Goal: Task Accomplishment & Management: Complete application form

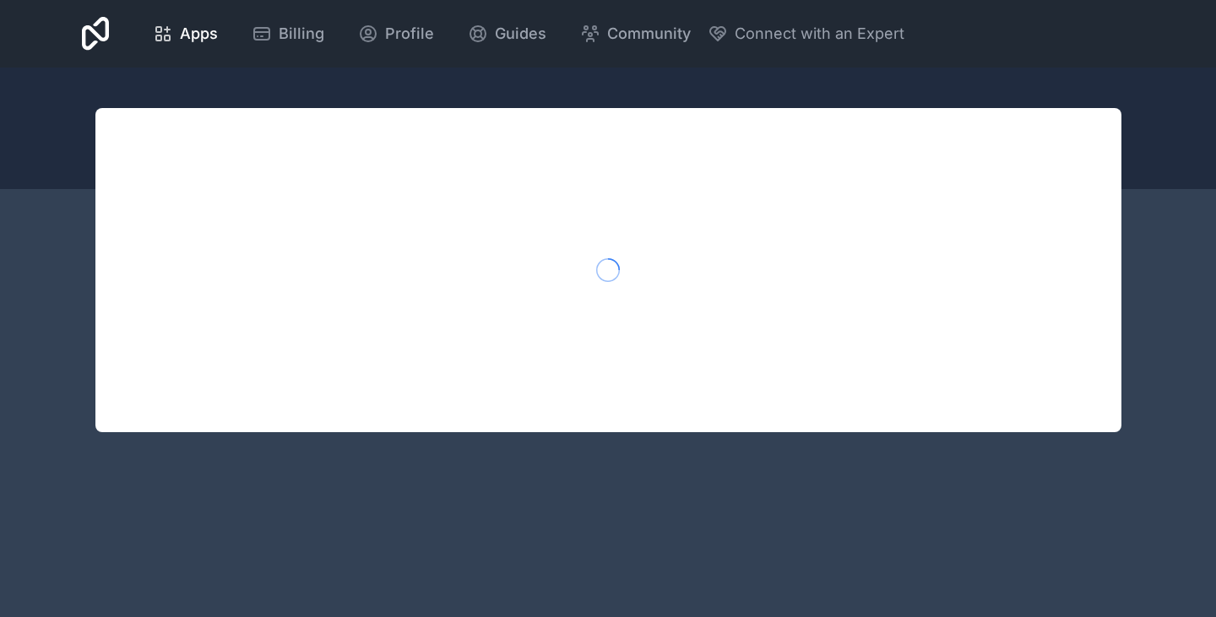
scroll to position [253, 0]
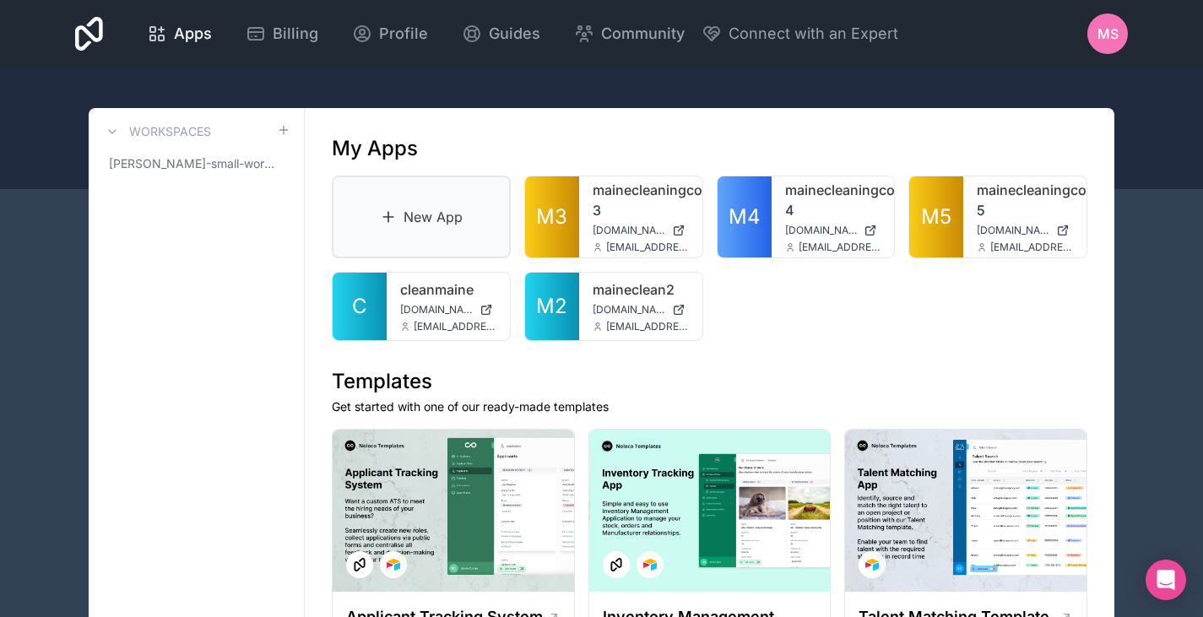
click at [472, 190] on link "New App" at bounding box center [421, 217] width 179 height 83
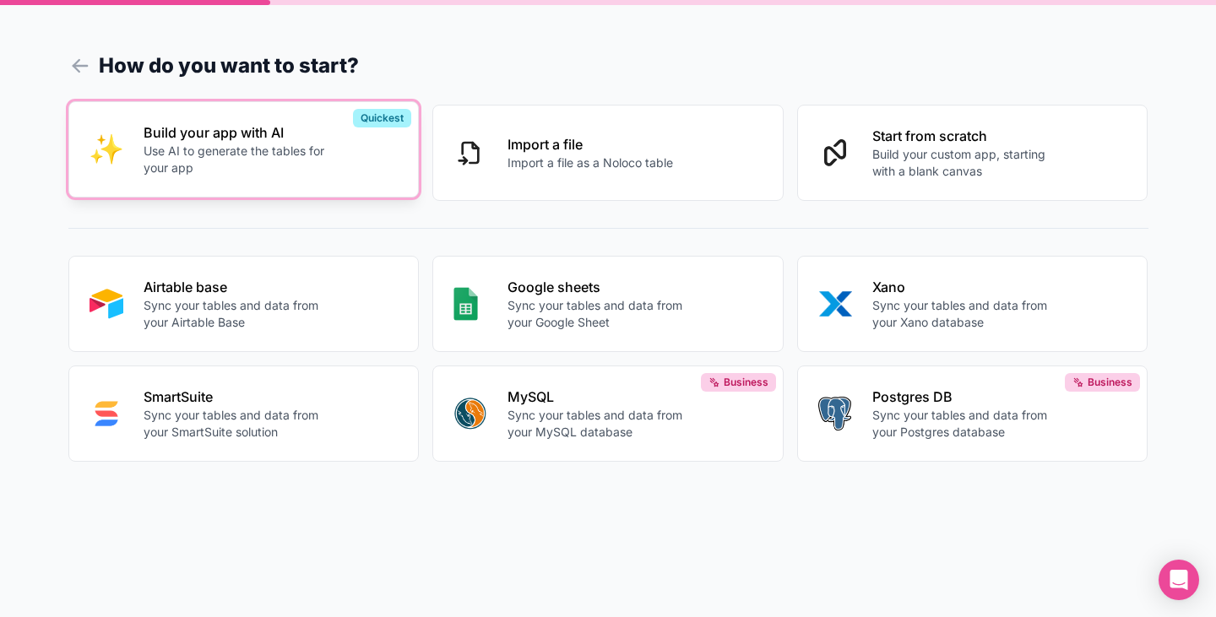
click at [266, 157] on p "Use AI to generate the tables for your app" at bounding box center [237, 160] width 187 height 34
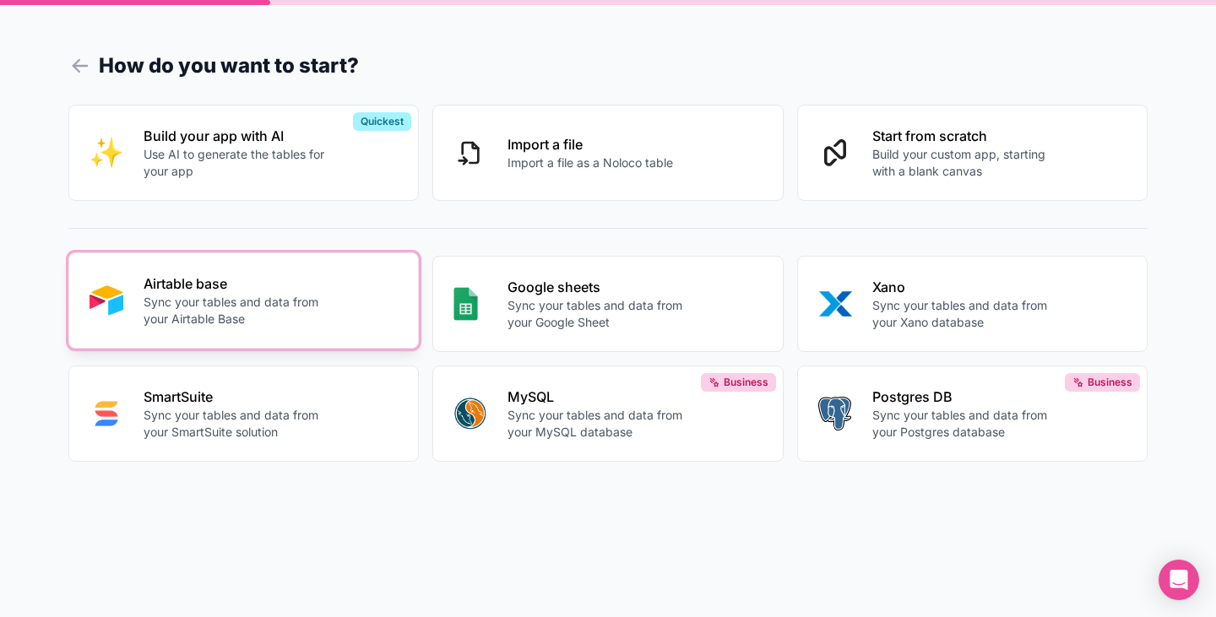
click at [244, 290] on p "Airtable base" at bounding box center [237, 284] width 187 height 20
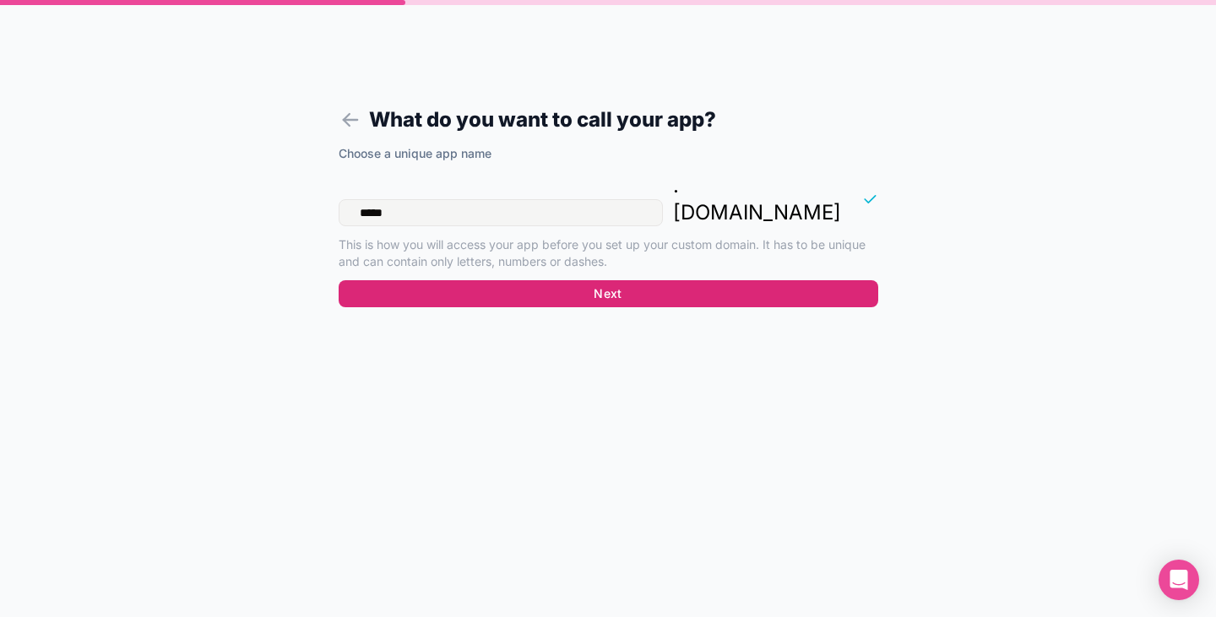
type input "*****"
click at [538, 280] on button "Next" at bounding box center [609, 293] width 540 height 27
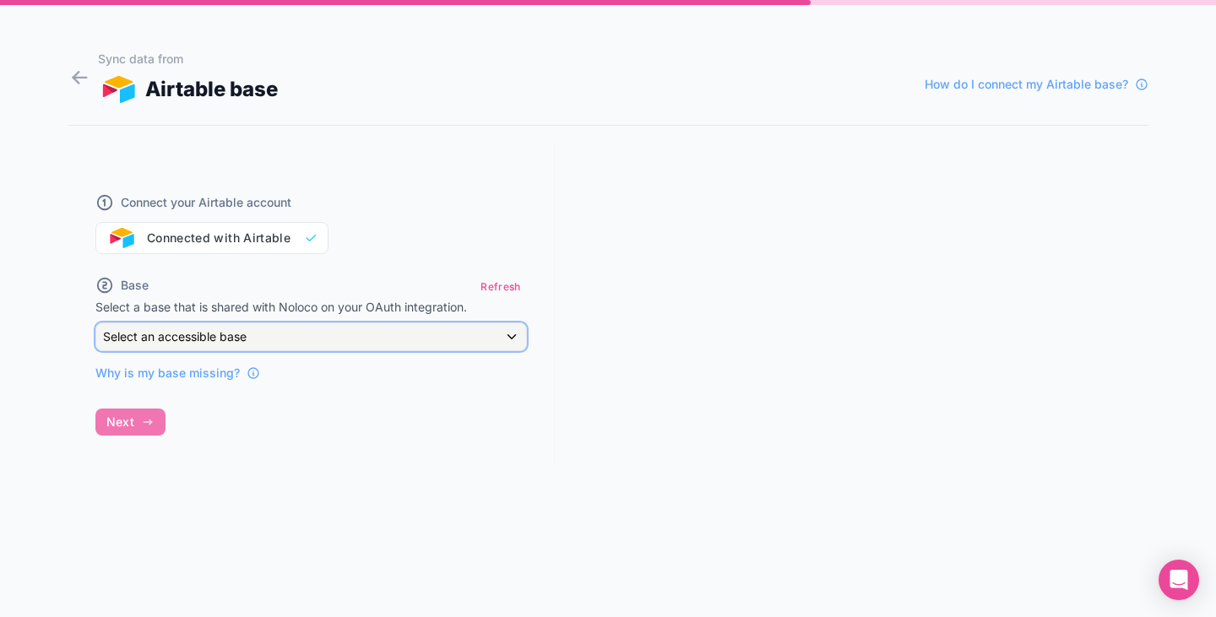
click at [351, 343] on div "Select an accessible base" at bounding box center [311, 336] width 430 height 27
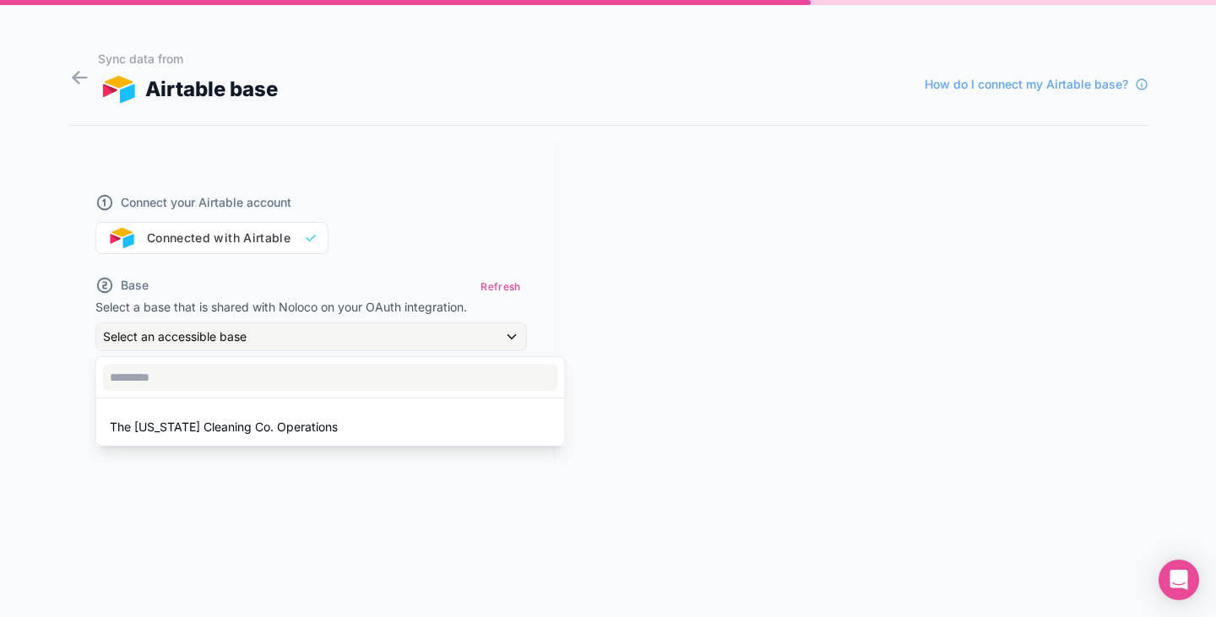
click at [215, 254] on div at bounding box center [608, 308] width 1216 height 617
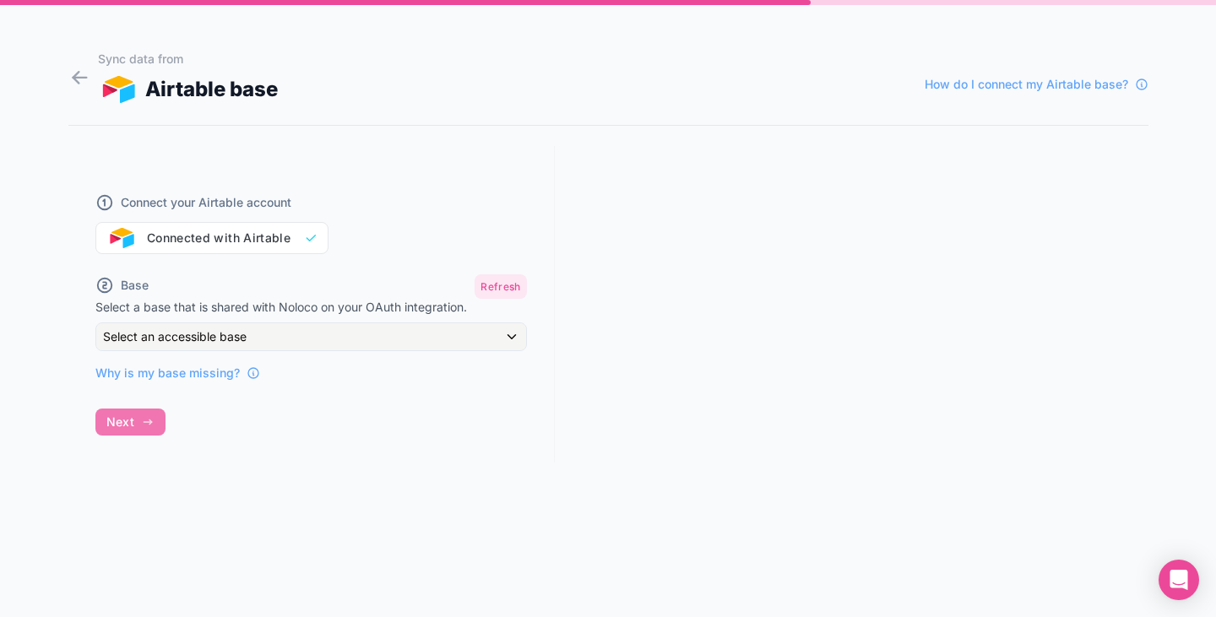
click at [503, 280] on button "Refresh" at bounding box center [500, 286] width 52 height 24
click at [409, 330] on div "Select an accessible base" at bounding box center [311, 336] width 430 height 27
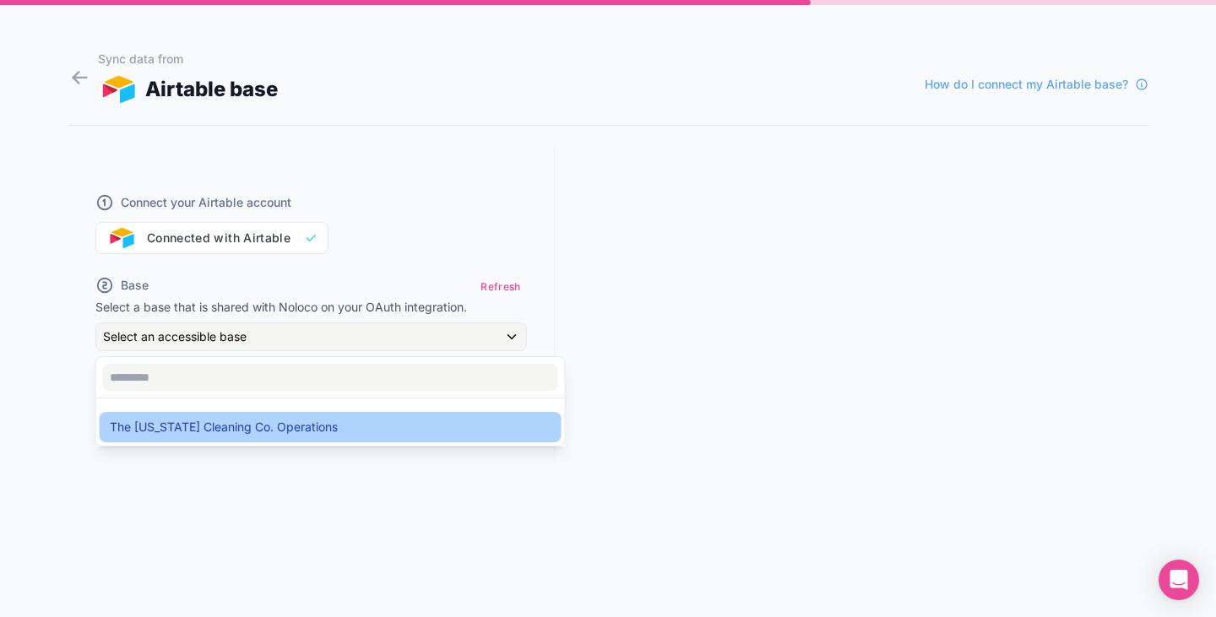
click at [316, 422] on div "The [US_STATE] Cleaning Co. Operations" at bounding box center [331, 427] width 442 height 20
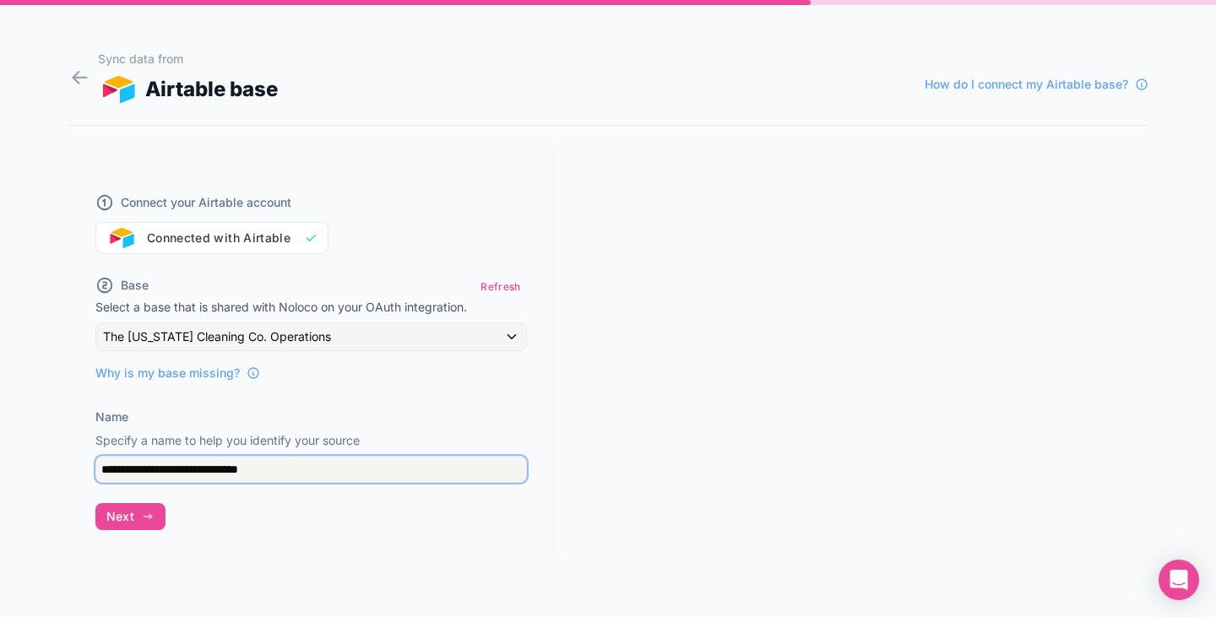
click at [300, 466] on input "**********" at bounding box center [310, 469] width 431 height 27
click at [285, 242] on div "Connect your Airtable account Connected with Airtable" at bounding box center [310, 213] width 431 height 81
click at [311, 240] on div "Connect your Airtable account Connected with Airtable" at bounding box center [310, 213] width 431 height 81
click at [214, 236] on div "Connect your Airtable account Connected with Airtable" at bounding box center [310, 213] width 431 height 81
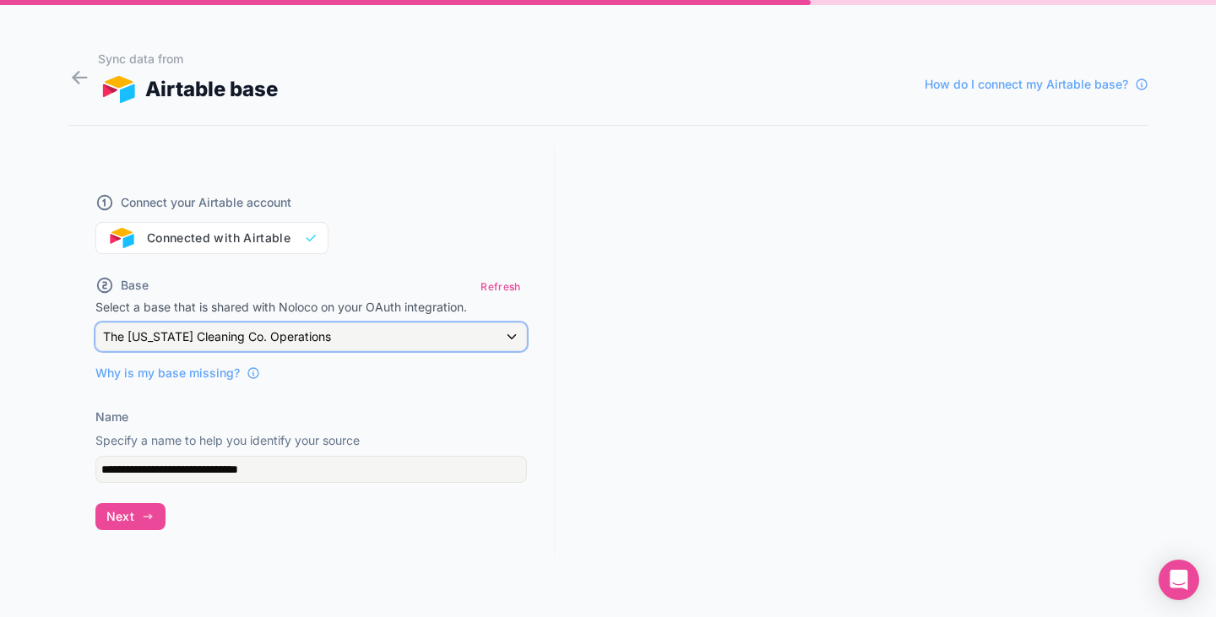
click at [462, 344] on div "The [US_STATE] Cleaning Co. Operations" at bounding box center [311, 336] width 430 height 27
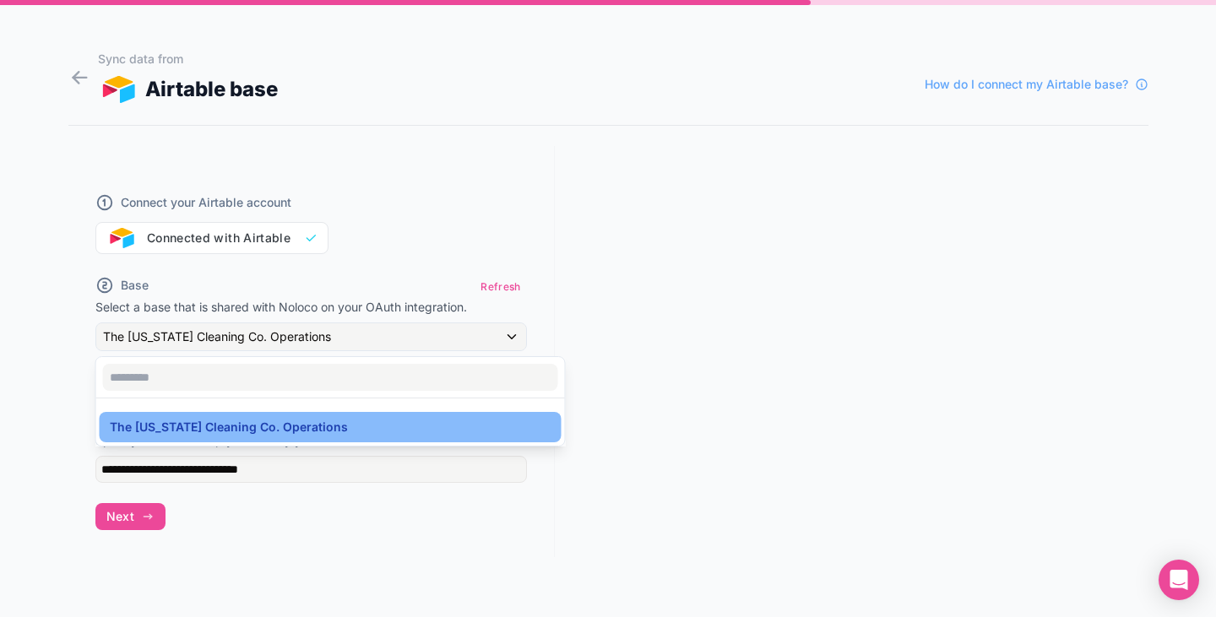
click at [330, 240] on div at bounding box center [608, 308] width 1216 height 617
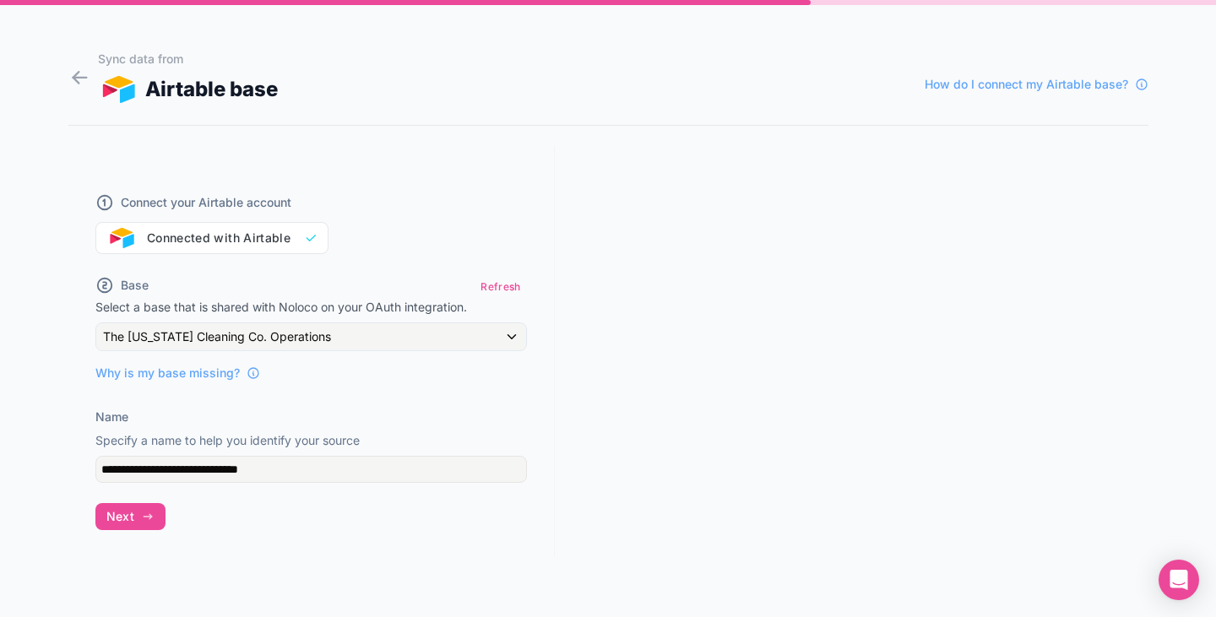
click at [289, 237] on div "Connect your Airtable account Connected with Airtable" at bounding box center [310, 213] width 431 height 81
click at [73, 74] on icon at bounding box center [79, 78] width 23 height 24
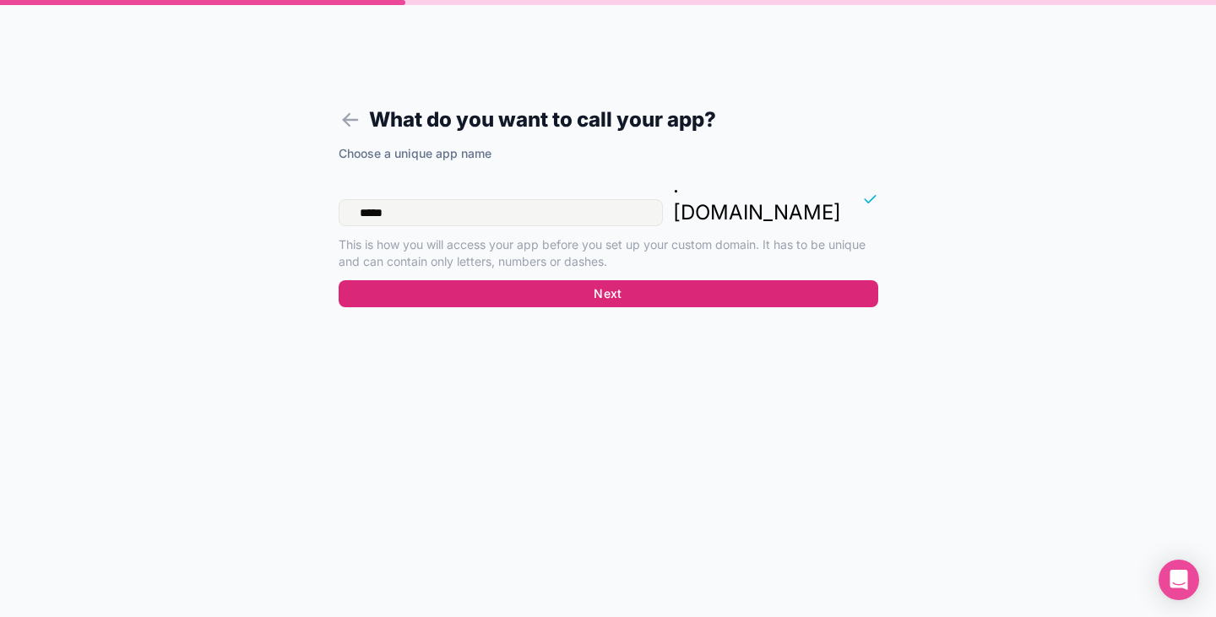
click at [561, 280] on button "Next" at bounding box center [609, 293] width 540 height 27
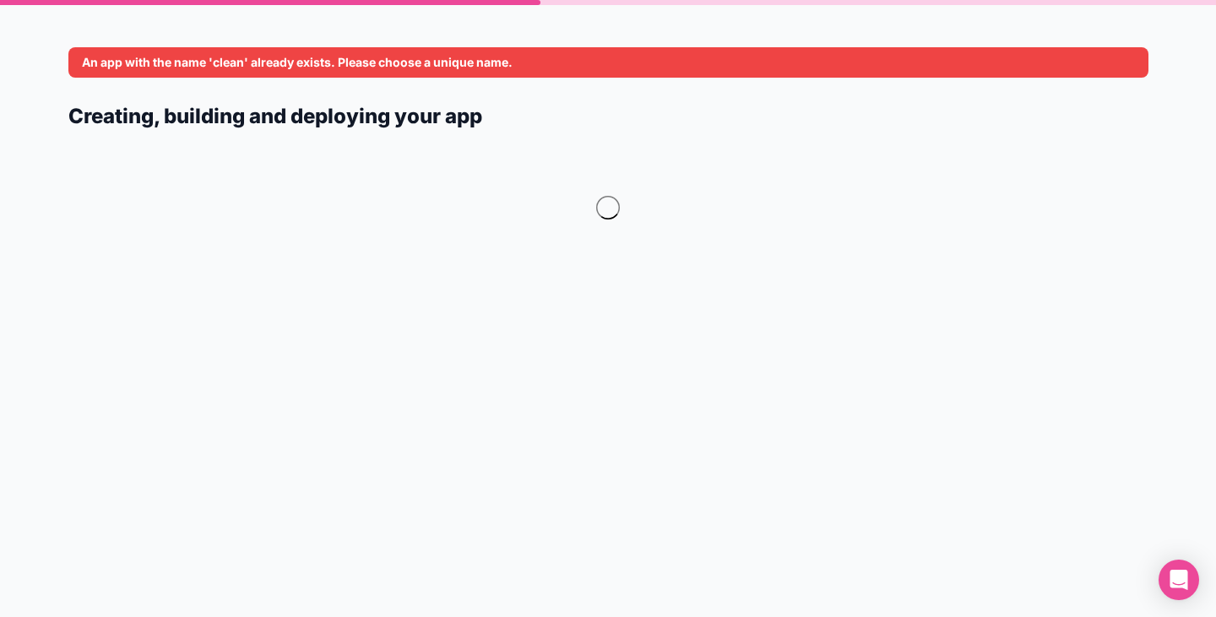
click at [421, 274] on div at bounding box center [608, 218] width 1080 height 152
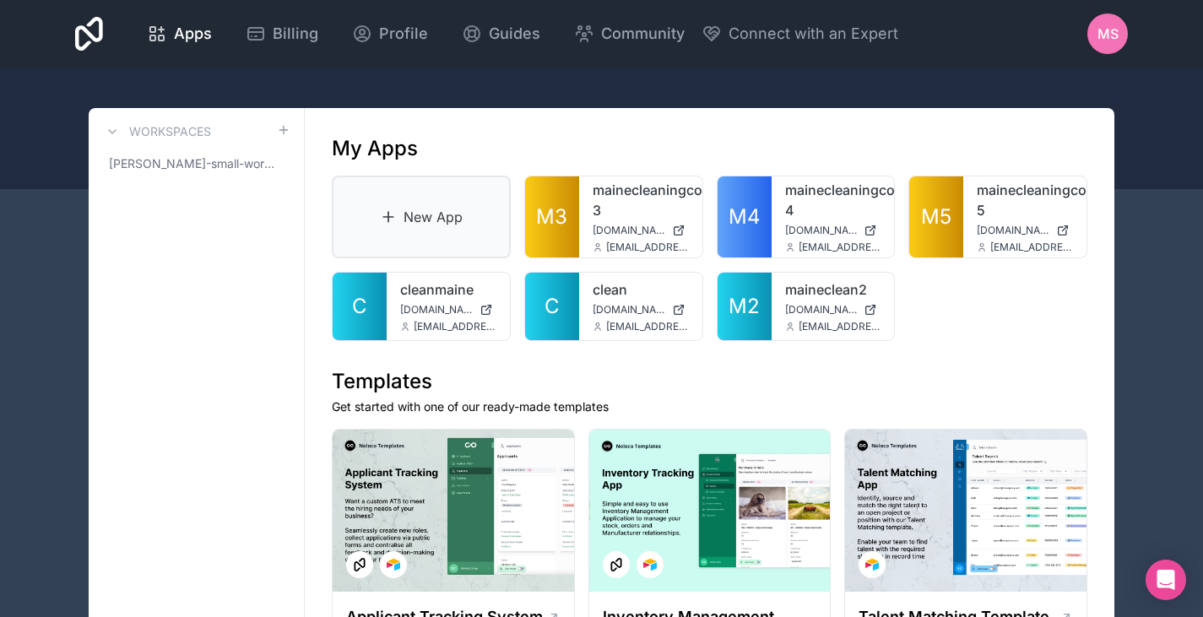
click at [420, 213] on link "New App" at bounding box center [421, 217] width 179 height 83
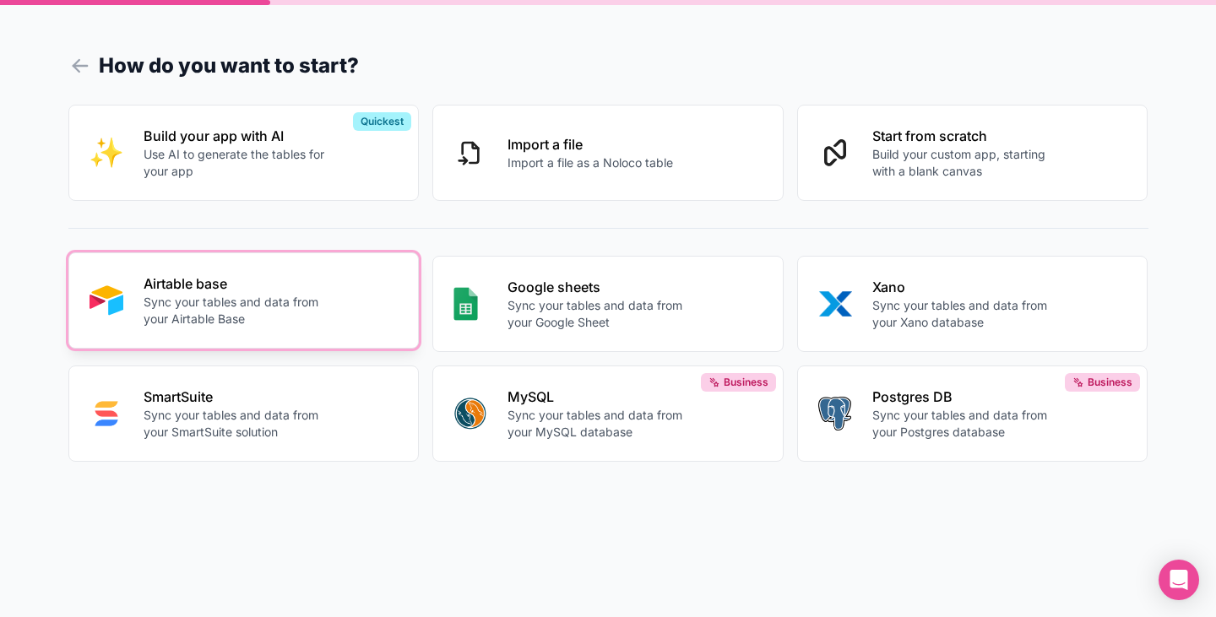
click at [301, 284] on p "Airtable base" at bounding box center [237, 284] width 187 height 20
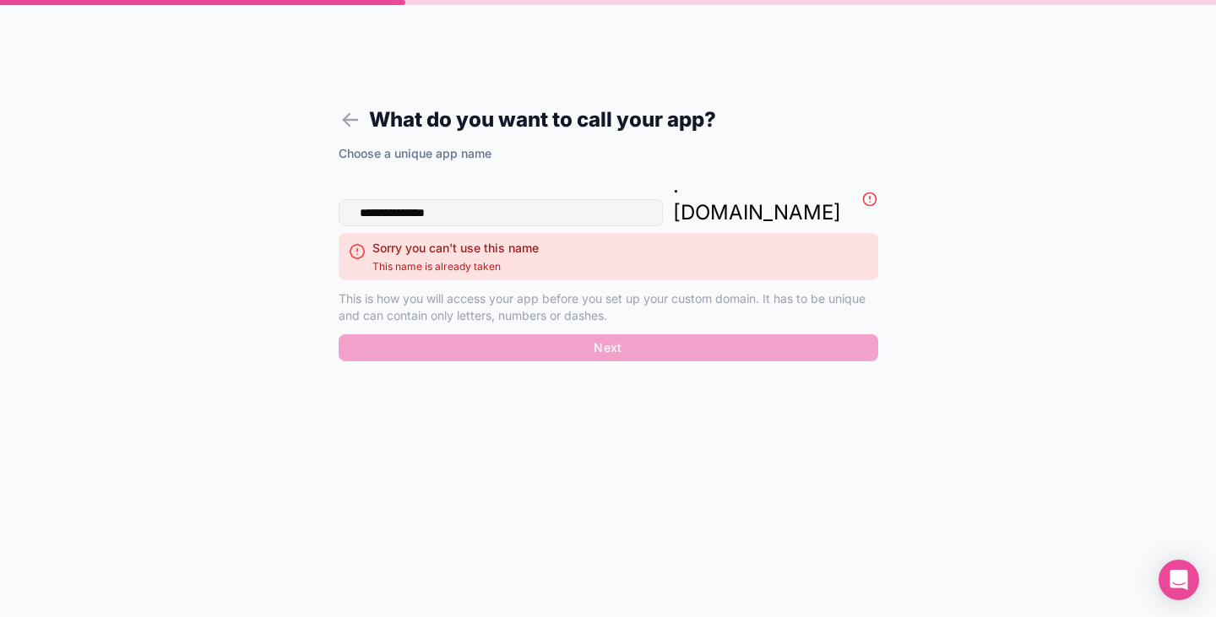
click at [465, 199] on input "**********" at bounding box center [501, 212] width 324 height 27
type textarea "**********"
click at [465, 199] on input "**********" at bounding box center [501, 212] width 324 height 27
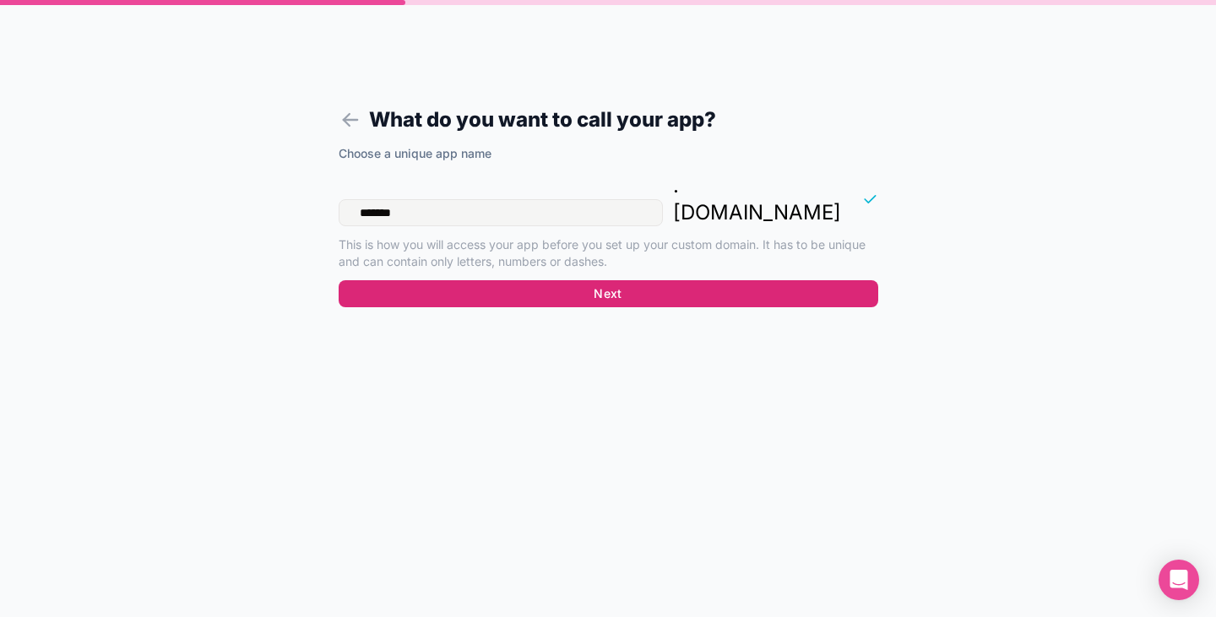
type input "*******"
click at [550, 280] on button "Next" at bounding box center [609, 293] width 540 height 27
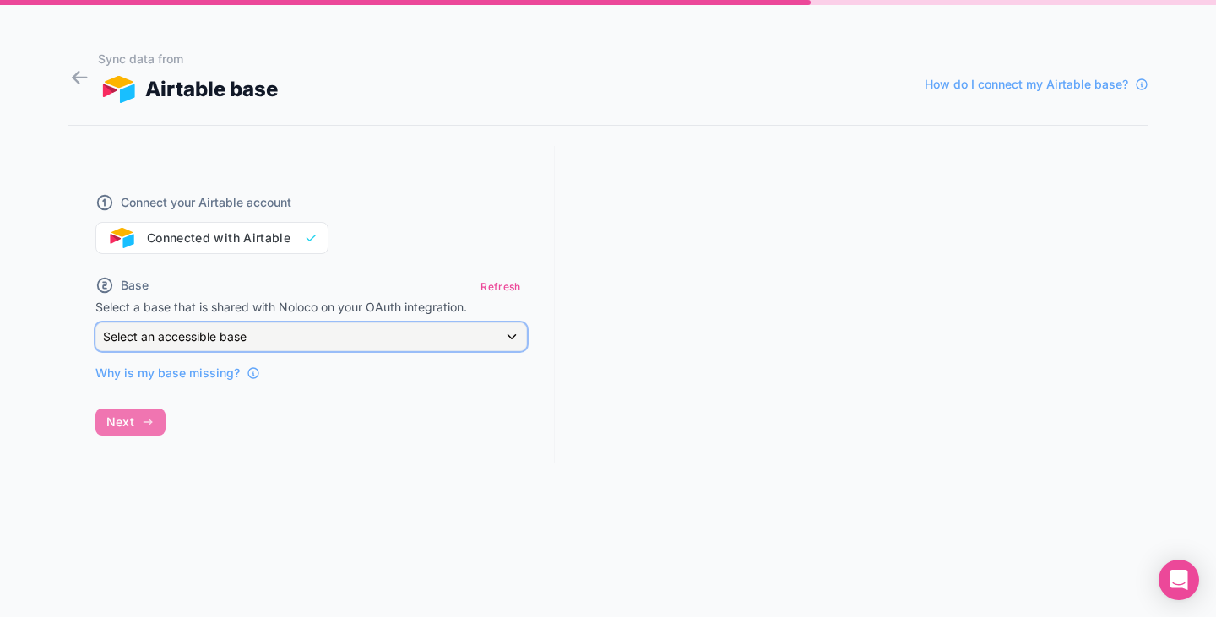
click at [439, 341] on div "Select an accessible base" at bounding box center [311, 336] width 430 height 27
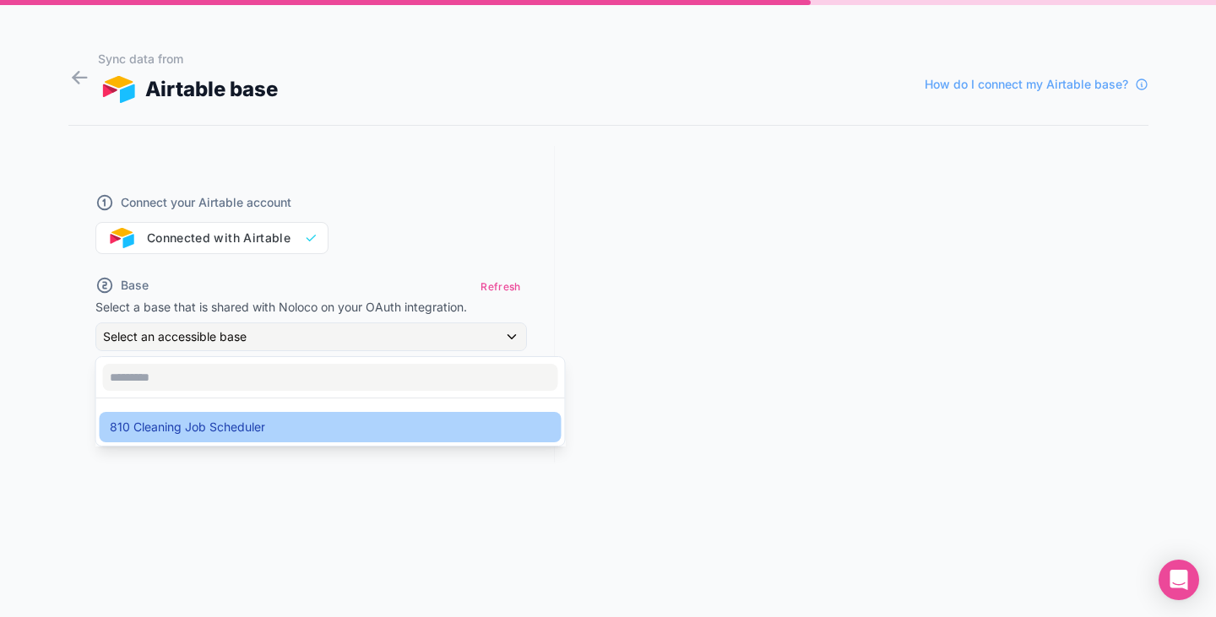
click at [335, 423] on div "810 Cleaning Job Scheduler" at bounding box center [331, 427] width 442 height 20
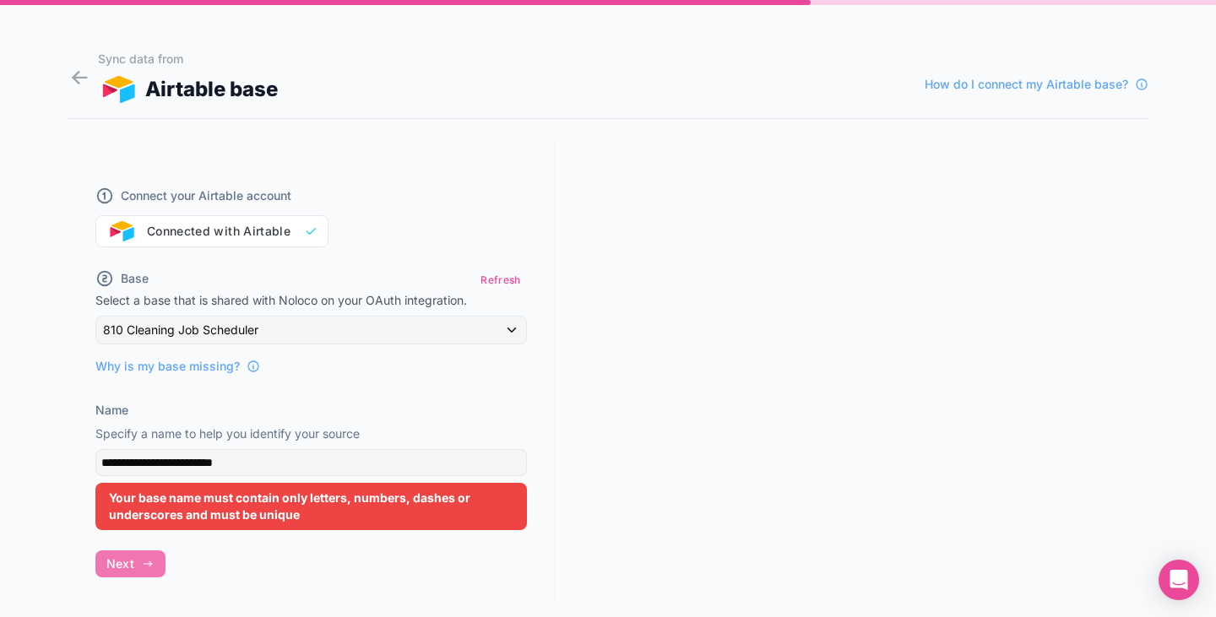
scroll to position [8, 0]
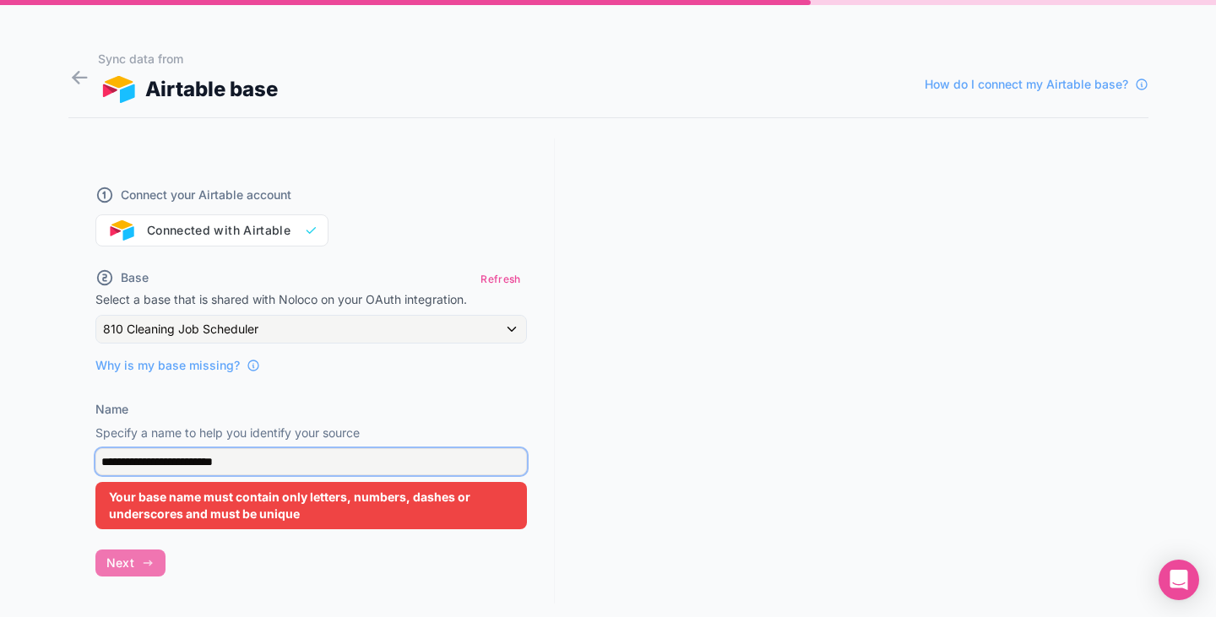
click at [264, 459] on input "**********" at bounding box center [310, 461] width 431 height 27
click at [244, 453] on input "**********" at bounding box center [310, 461] width 431 height 27
click at [130, 458] on input "**********" at bounding box center [310, 461] width 431 height 27
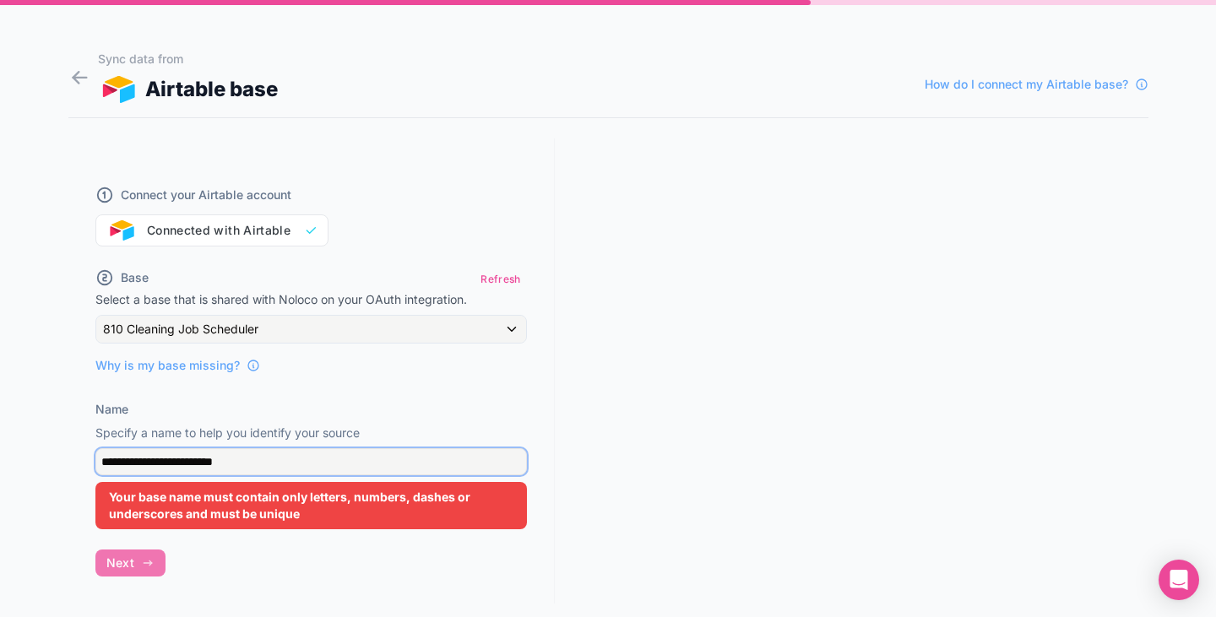
click at [130, 458] on input "**********" at bounding box center [310, 461] width 431 height 27
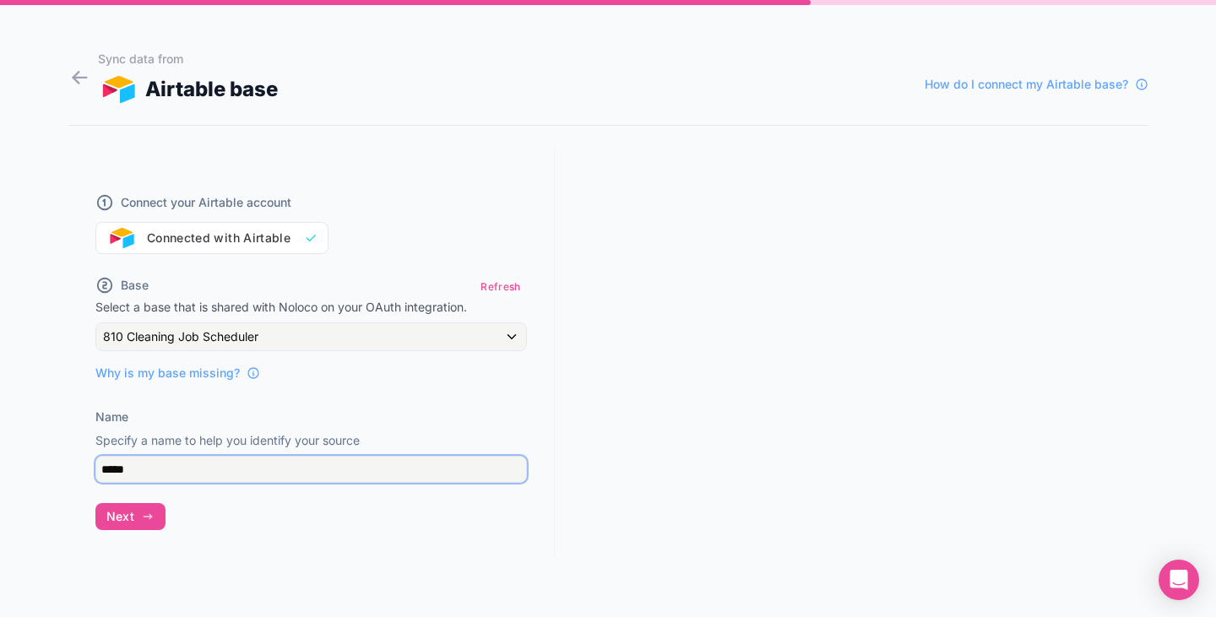
scroll to position [0, 0]
type input "*******"
click at [131, 513] on span "Next" at bounding box center [120, 516] width 28 height 15
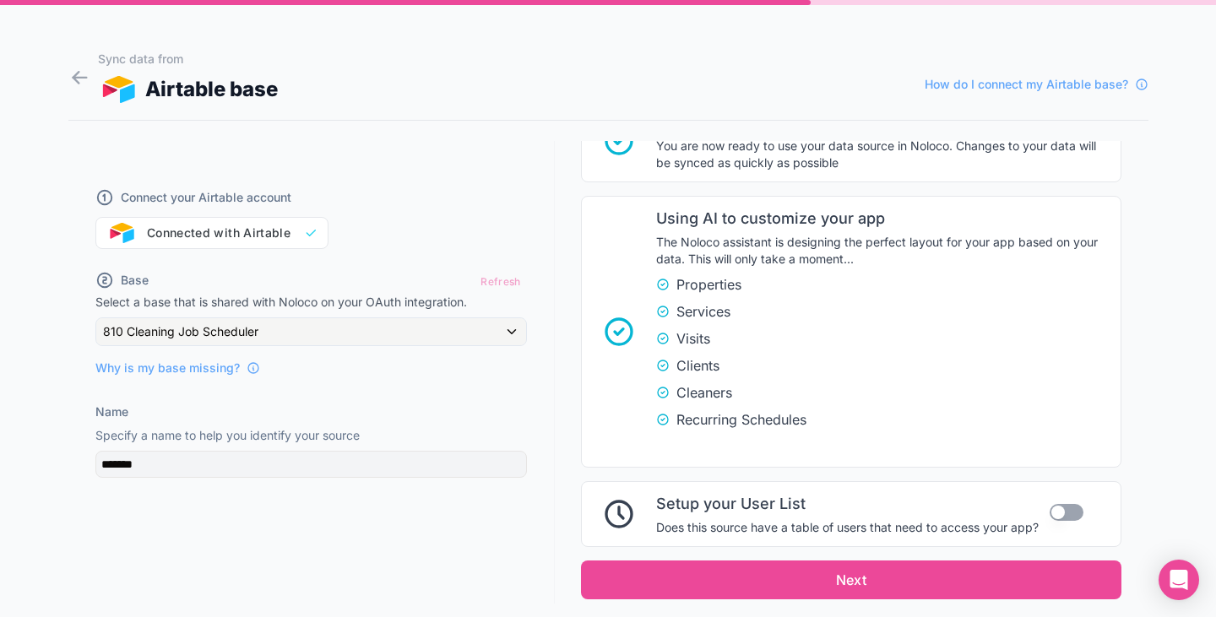
scroll to position [382, 0]
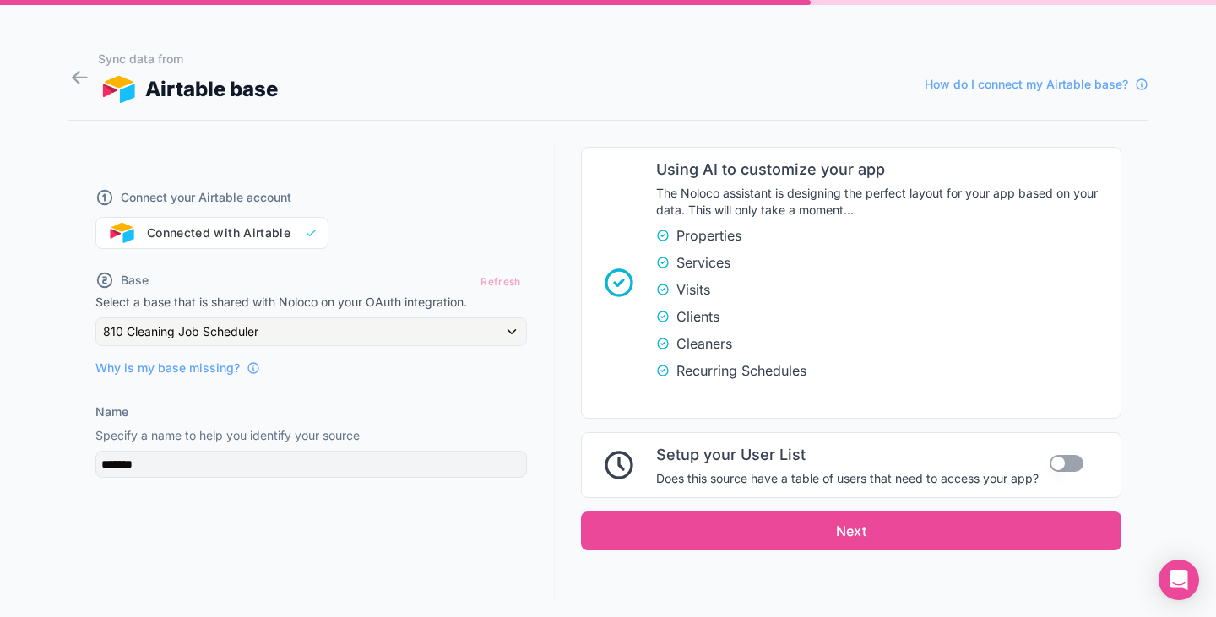
click at [1055, 462] on button "Use setting" at bounding box center [1066, 463] width 34 height 17
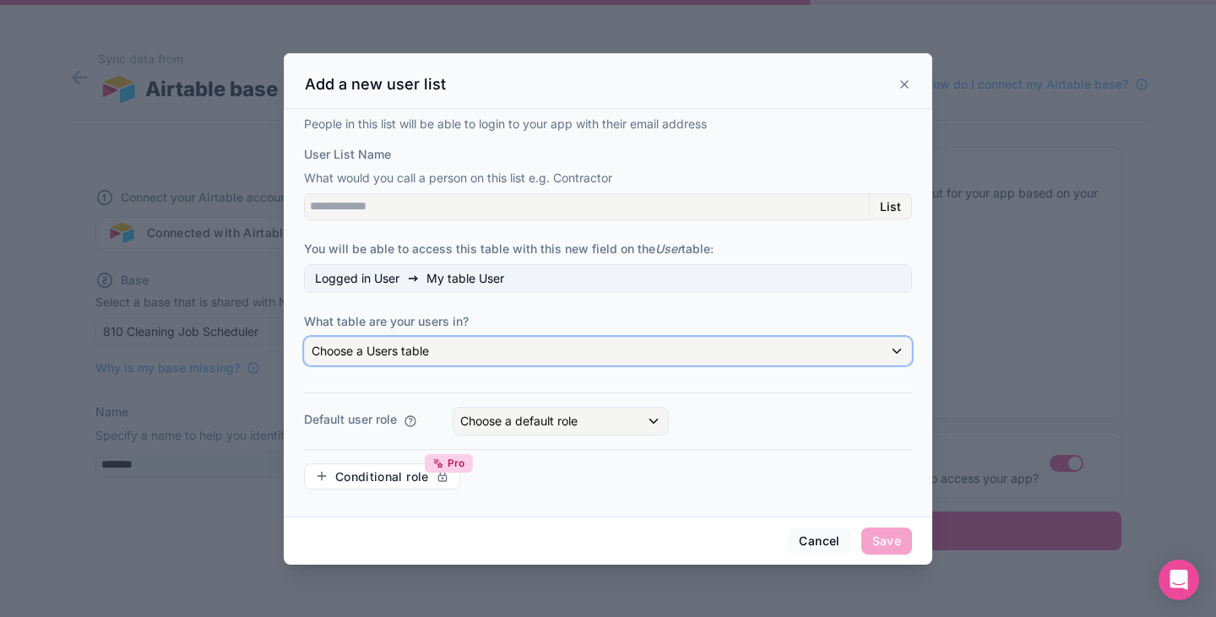
click at [414, 347] on span "Choose a Users table" at bounding box center [370, 351] width 117 height 14
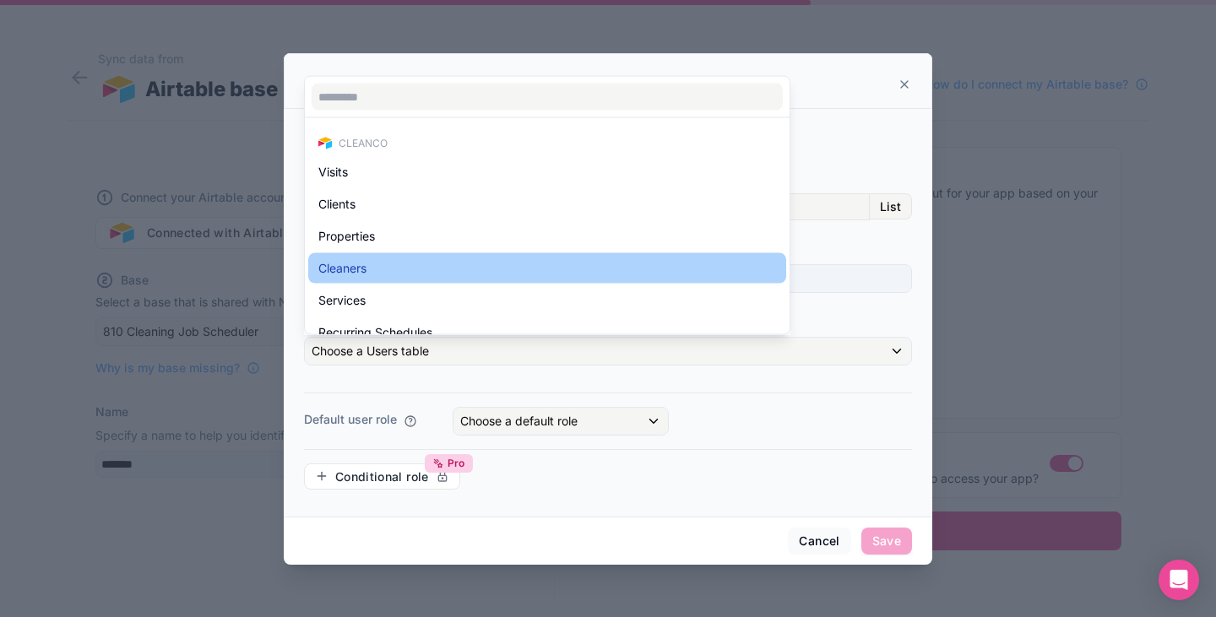
click at [387, 255] on div "Cleaners" at bounding box center [547, 268] width 478 height 30
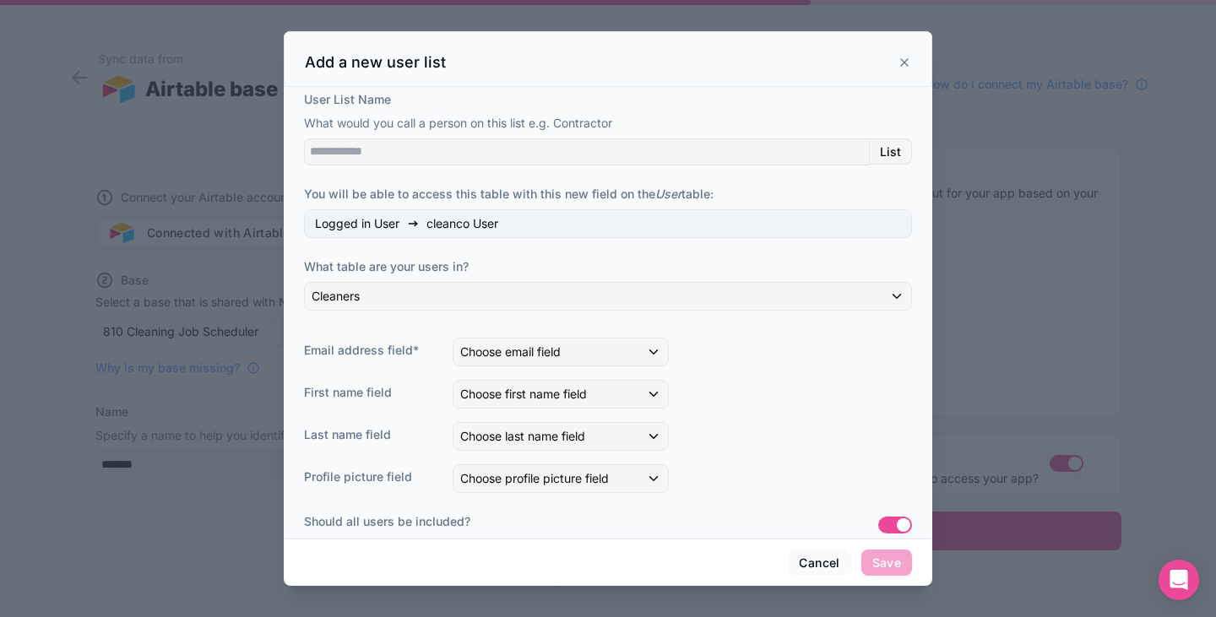
scroll to position [38, 0]
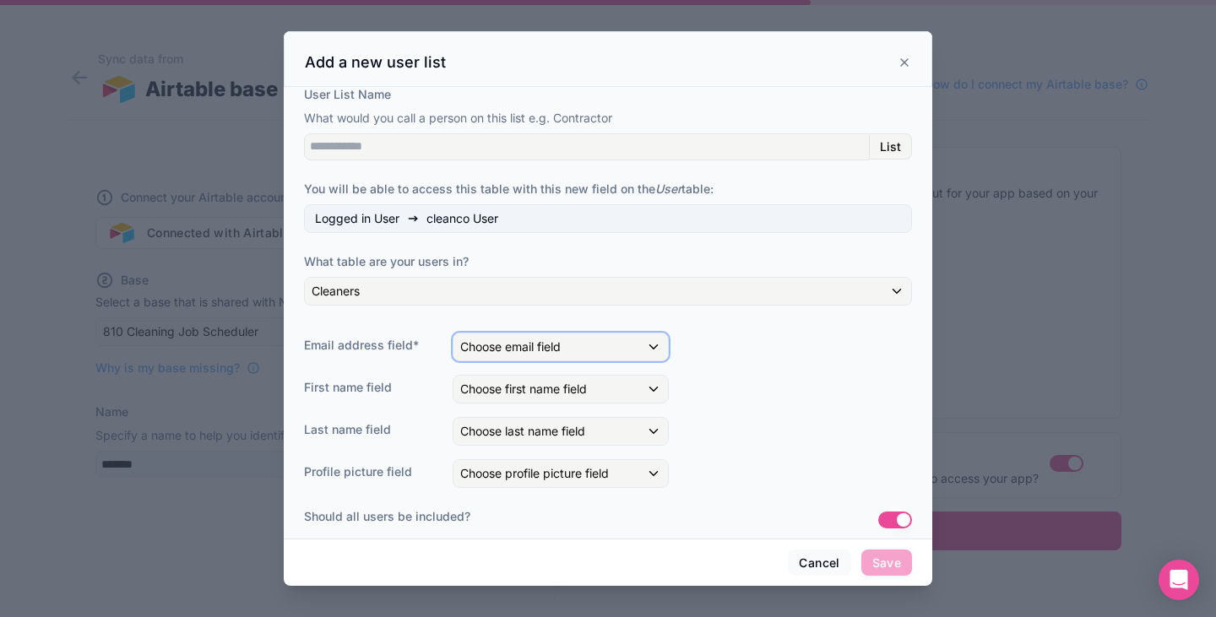
click at [508, 347] on span "Choose email field" at bounding box center [510, 346] width 100 height 14
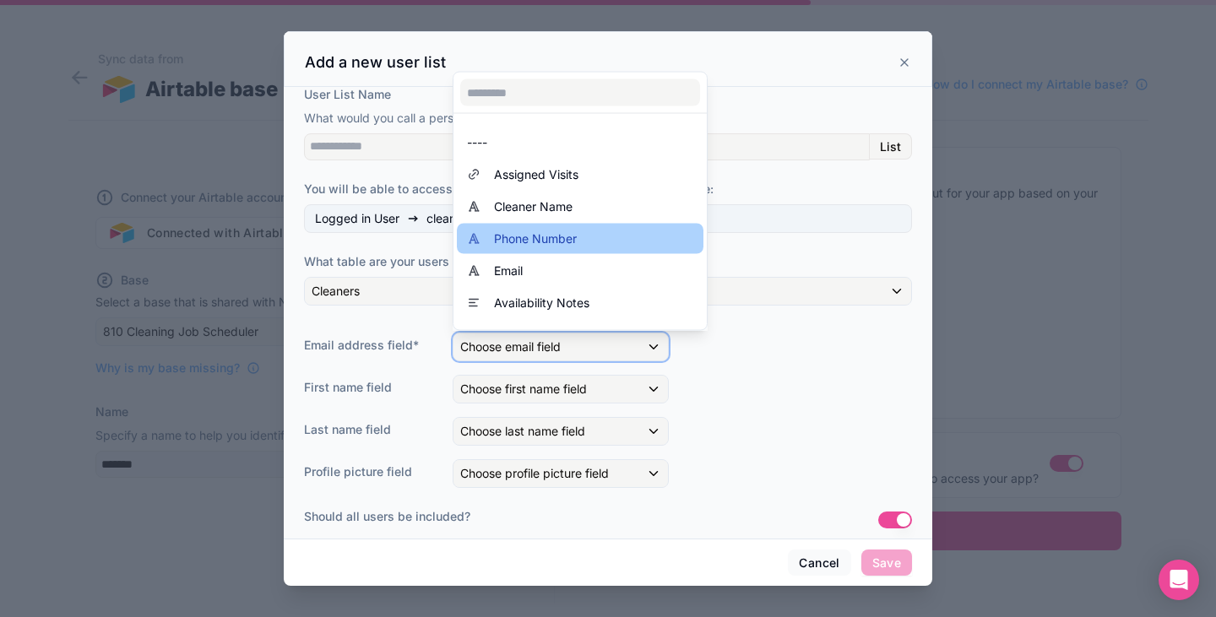
scroll to position [24, 0]
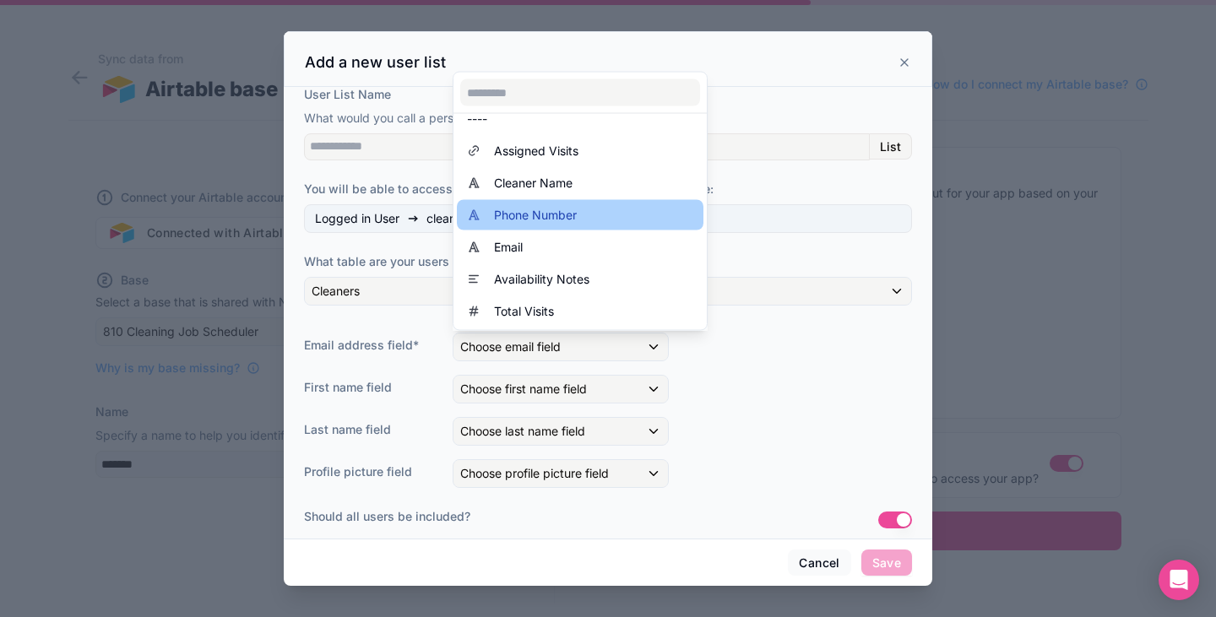
click at [534, 245] on div "Email" at bounding box center [580, 247] width 226 height 20
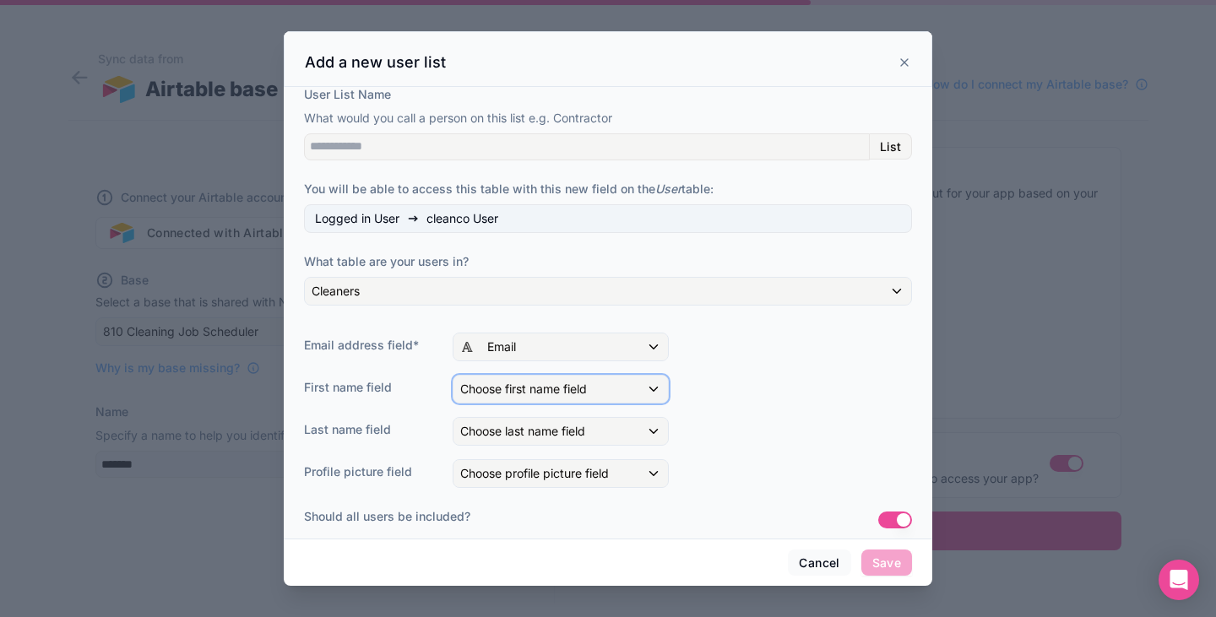
click at [522, 387] on span "Choose first name field" at bounding box center [523, 389] width 127 height 14
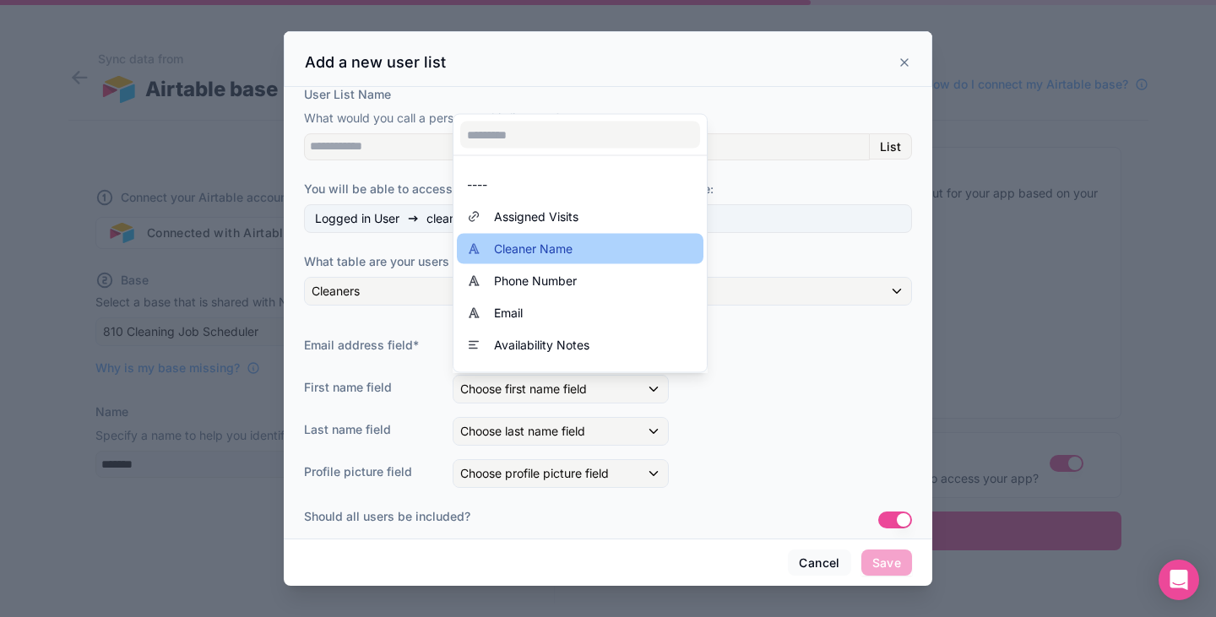
click at [524, 247] on span "Cleaner Name" at bounding box center [533, 249] width 79 height 20
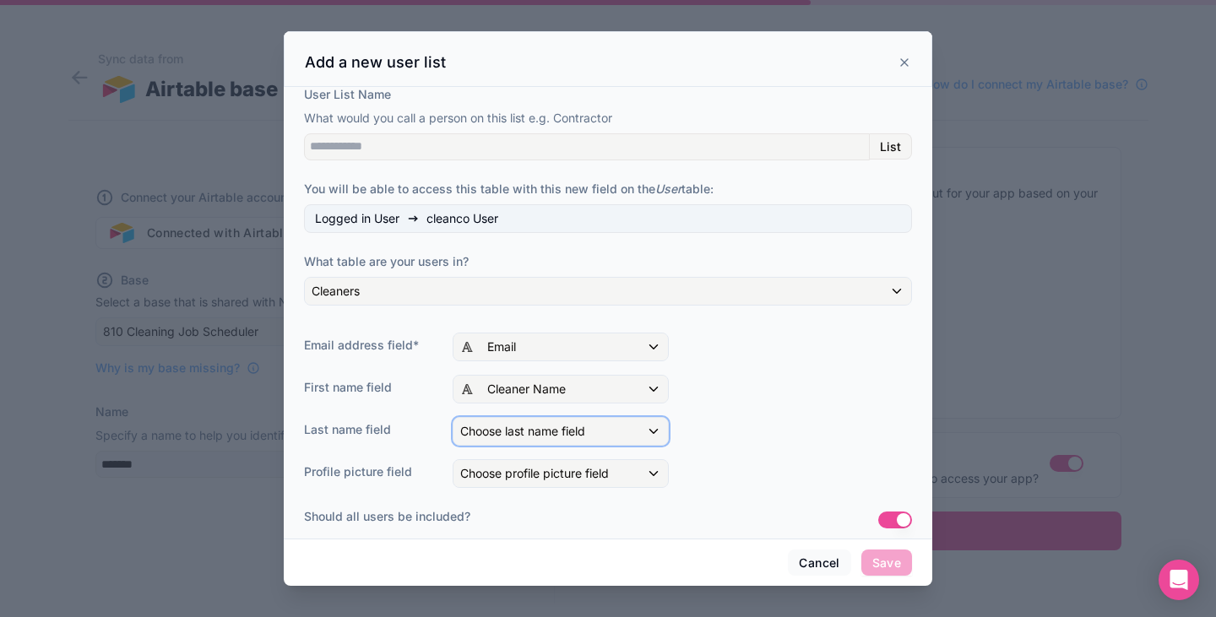
click at [529, 437] on span "Choose last name field" at bounding box center [522, 431] width 125 height 14
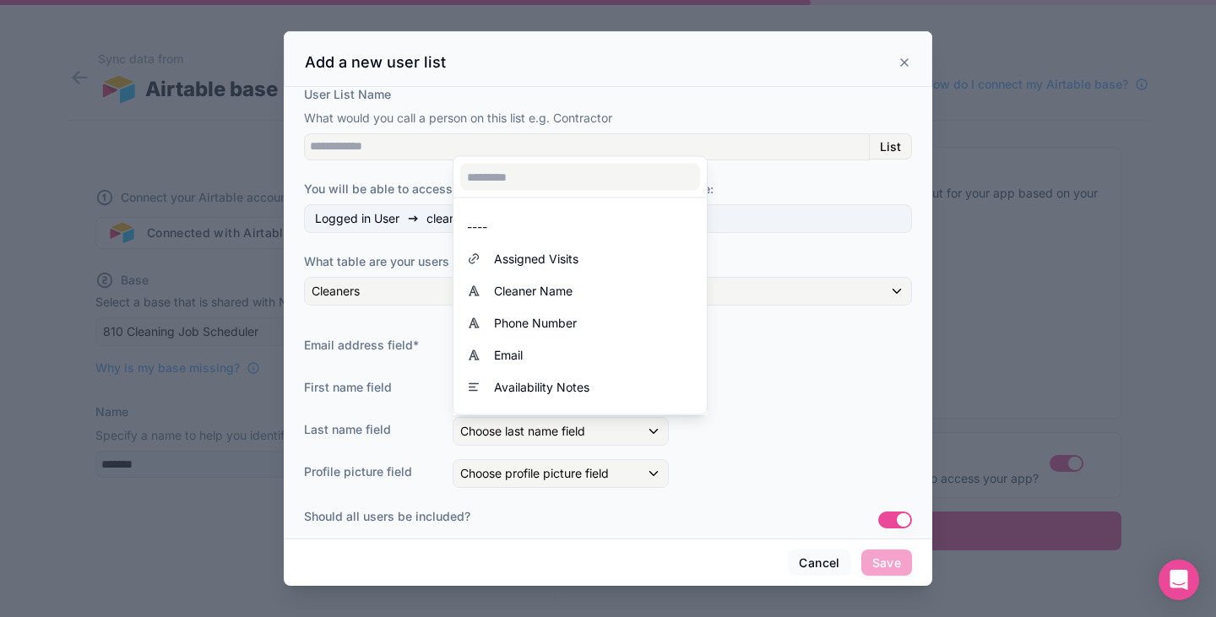
click at [784, 399] on div at bounding box center [608, 309] width 648 height 556
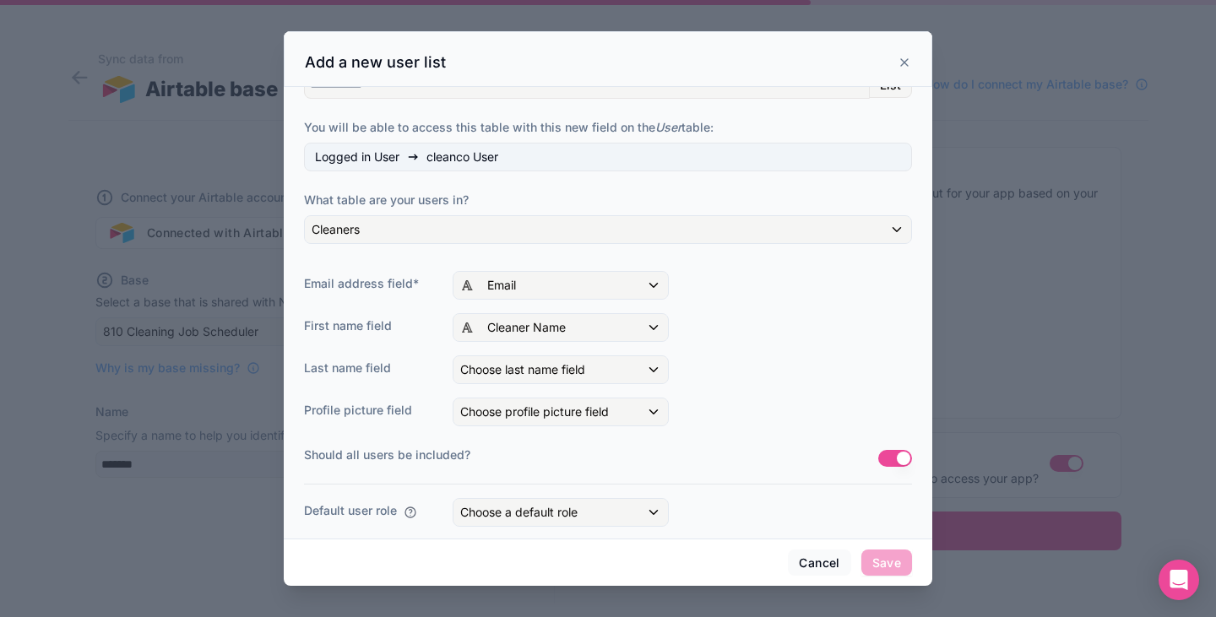
scroll to position [100, 0]
click at [616, 408] on div "Choose profile picture field" at bounding box center [560, 411] width 214 height 27
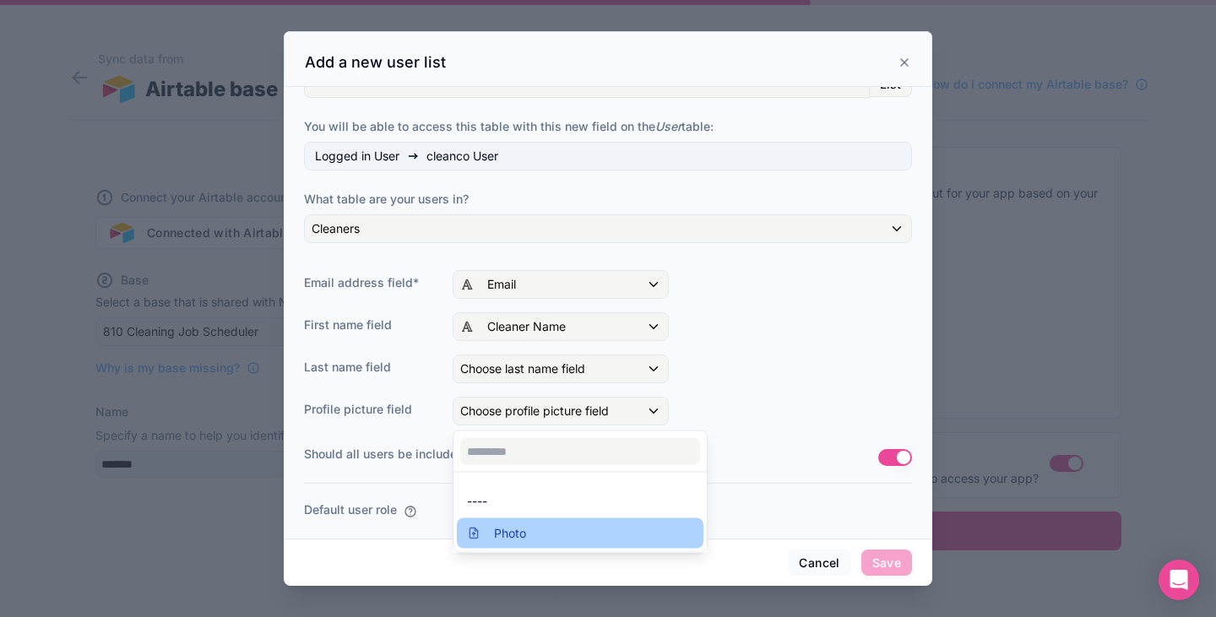
click at [567, 529] on div "Photo" at bounding box center [580, 533] width 226 height 20
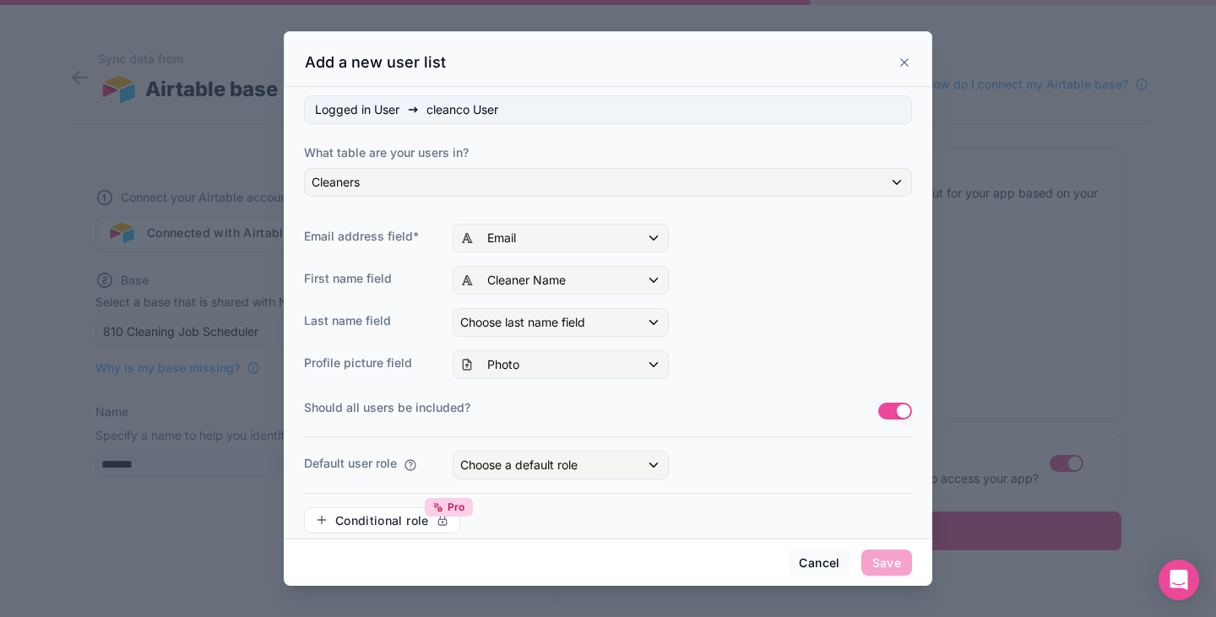
scroll to position [169, 0]
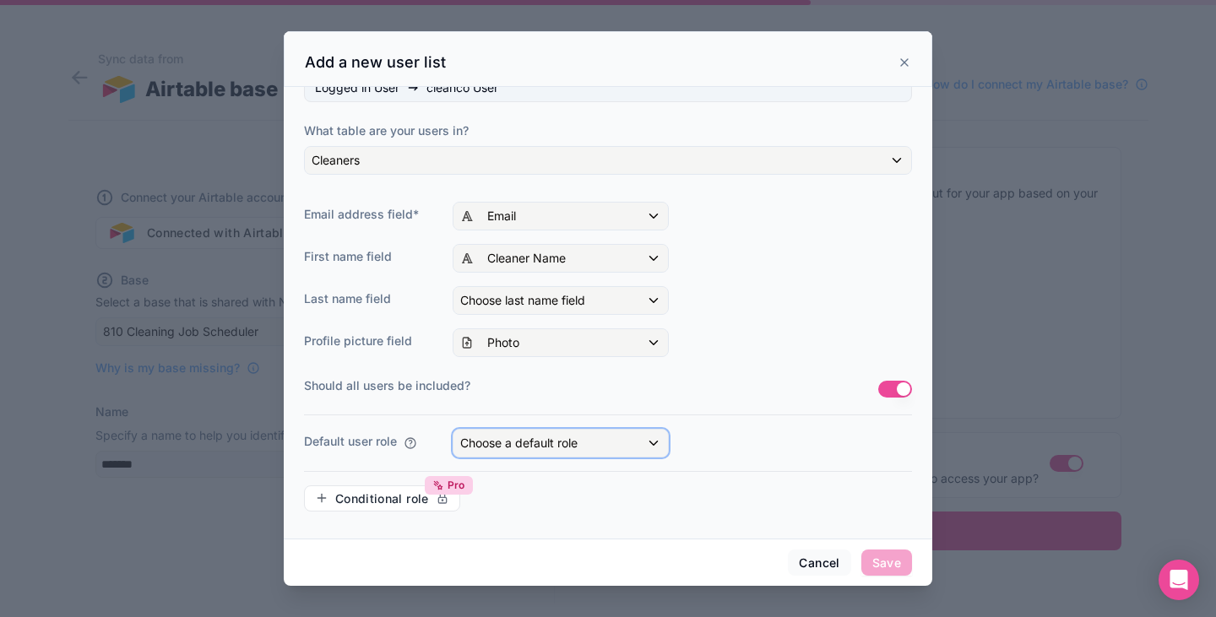
click at [617, 440] on div "Choose a default role" at bounding box center [560, 443] width 214 height 27
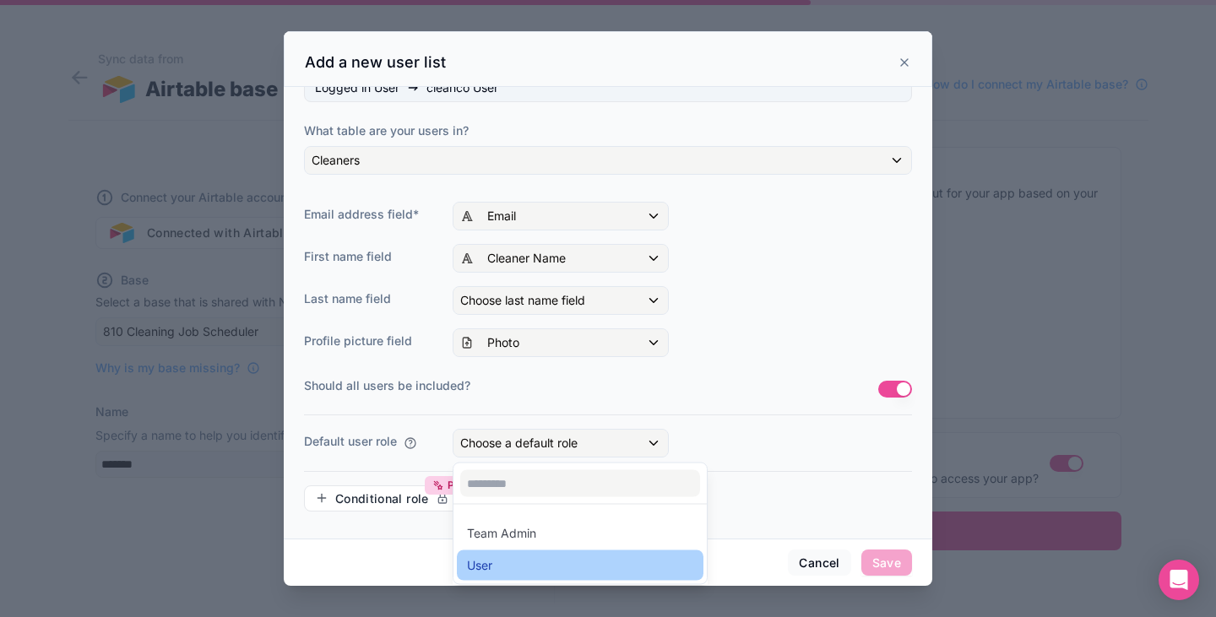
click at [570, 562] on div "User" at bounding box center [580, 566] width 226 height 20
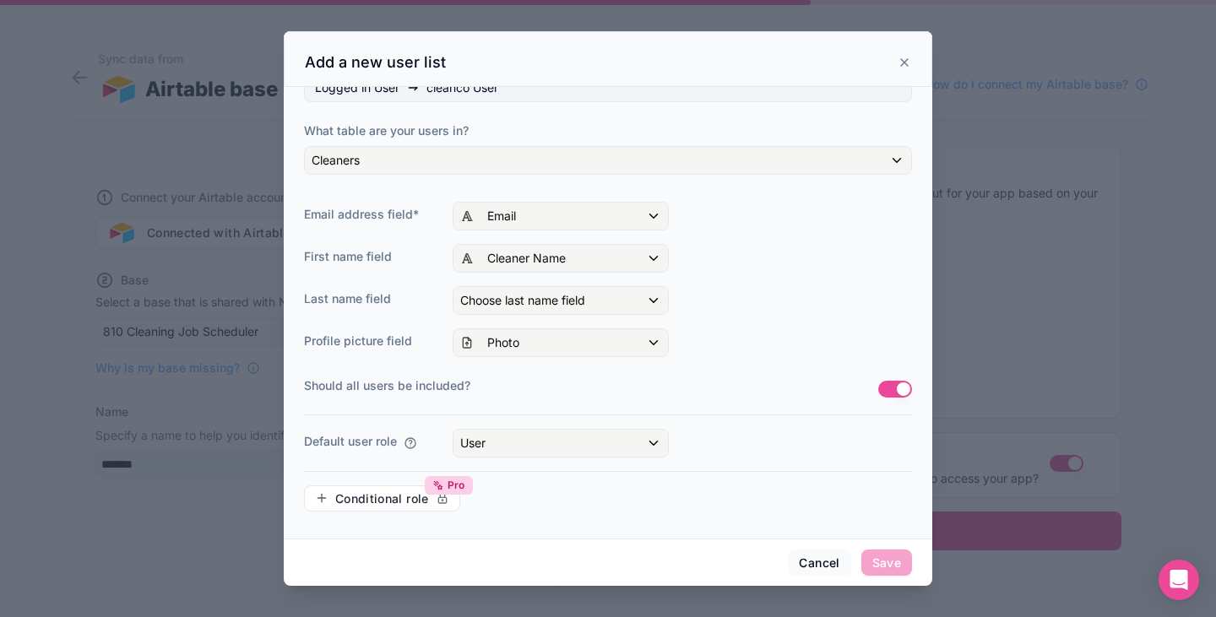
click at [729, 430] on div "Default user role User" at bounding box center [608, 443] width 608 height 29
click at [887, 561] on span "Save" at bounding box center [886, 563] width 51 height 27
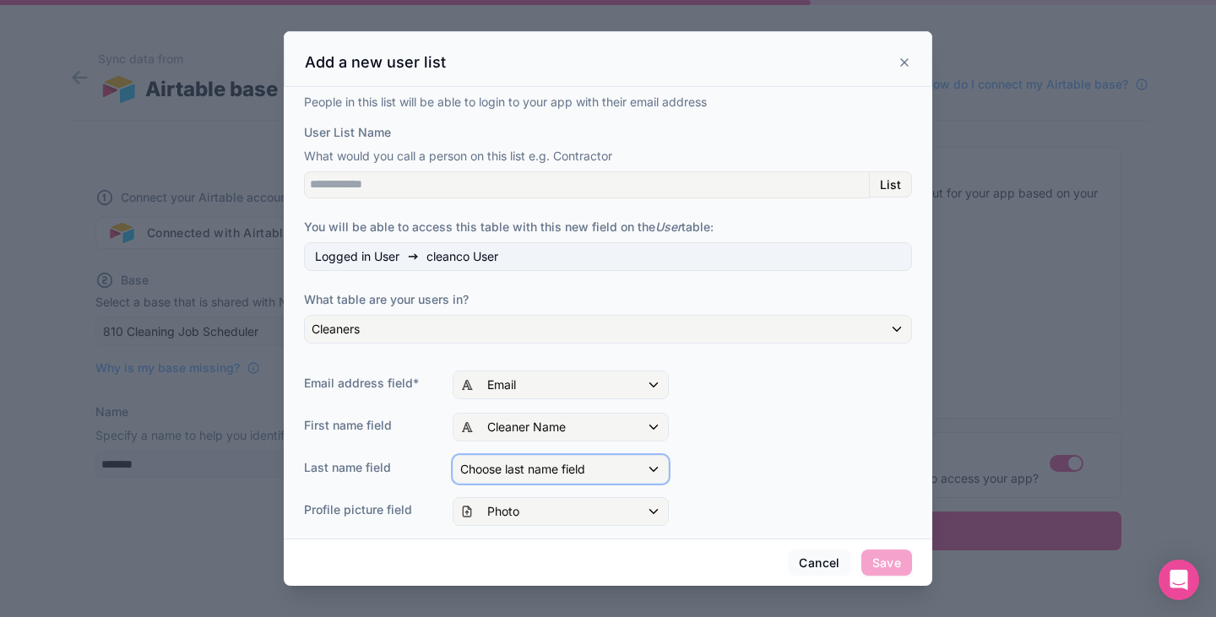
click at [602, 464] on div "Choose last name field" at bounding box center [560, 469] width 214 height 27
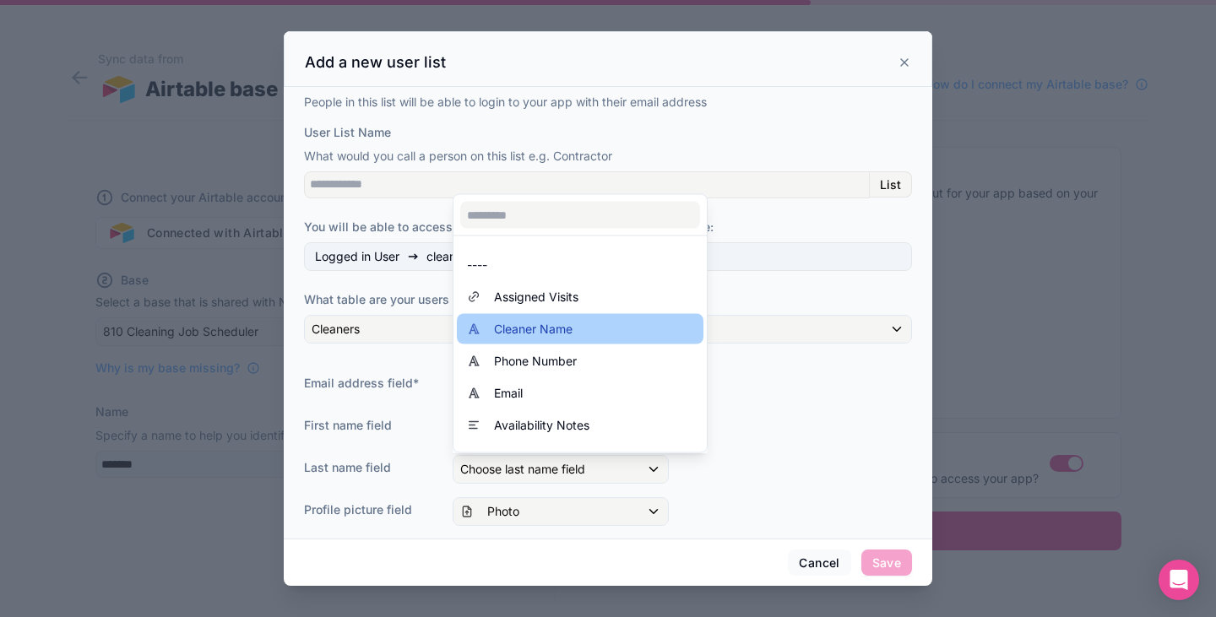
click at [570, 326] on span "Cleaner Name" at bounding box center [533, 329] width 79 height 20
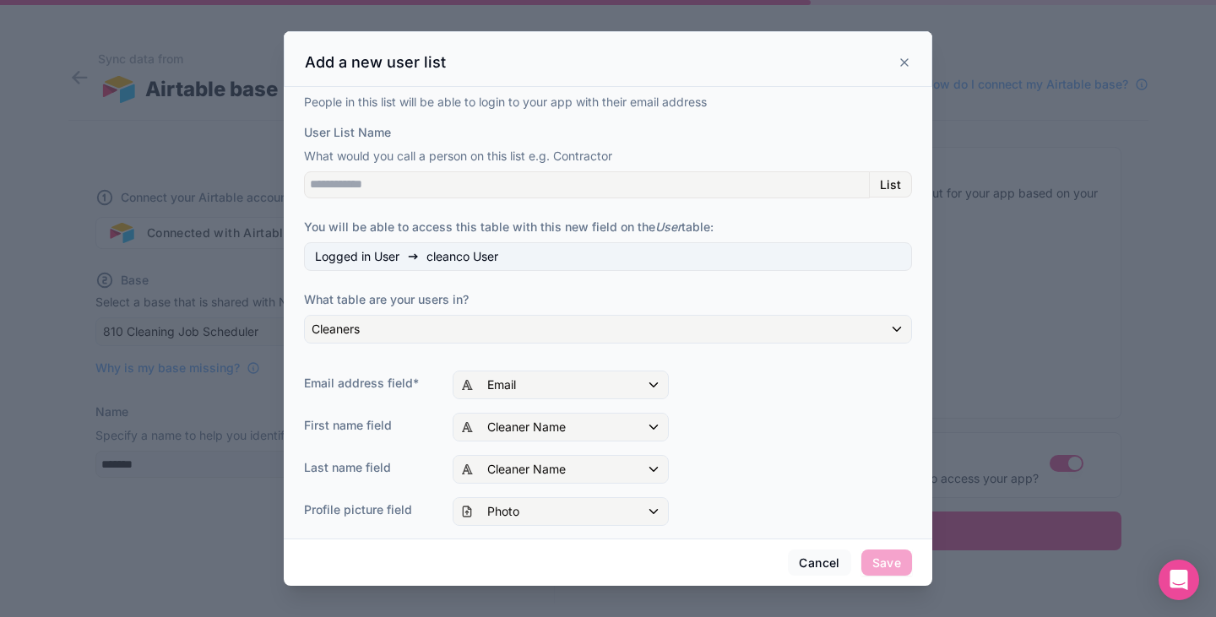
click at [839, 486] on div "People in this list will be able to login to your app with their email address …" at bounding box center [608, 394] width 608 height 601
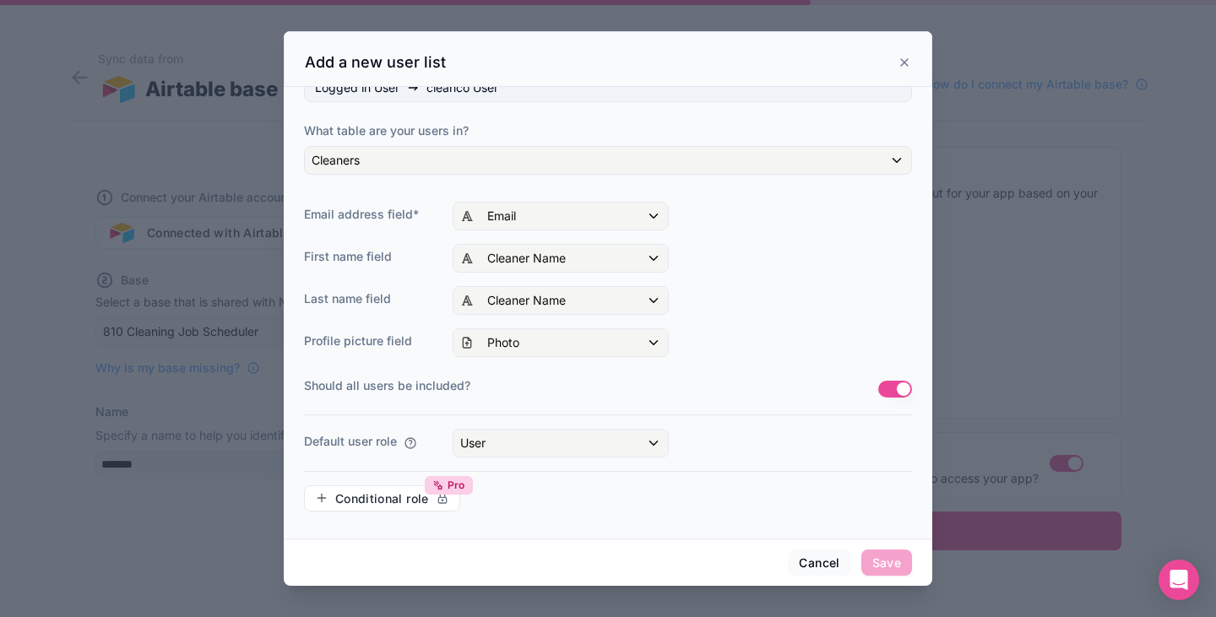
click at [879, 397] on button "Use setting" at bounding box center [895, 389] width 34 height 17
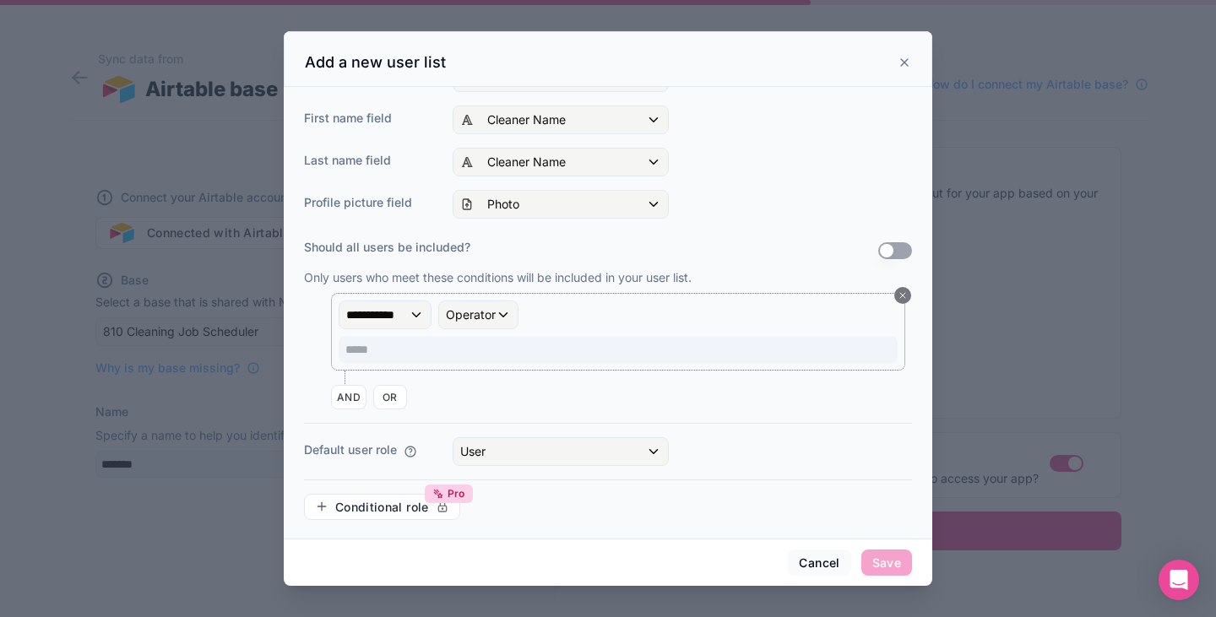
scroll to position [316, 0]
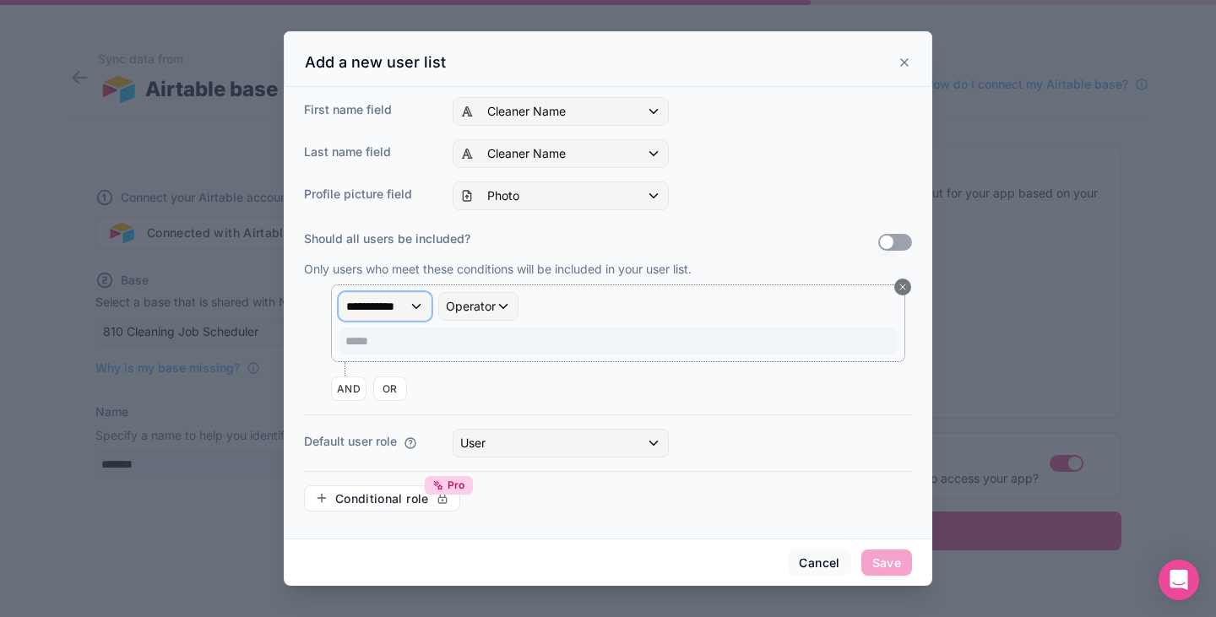
click at [417, 304] on div "**********" at bounding box center [384, 306] width 91 height 27
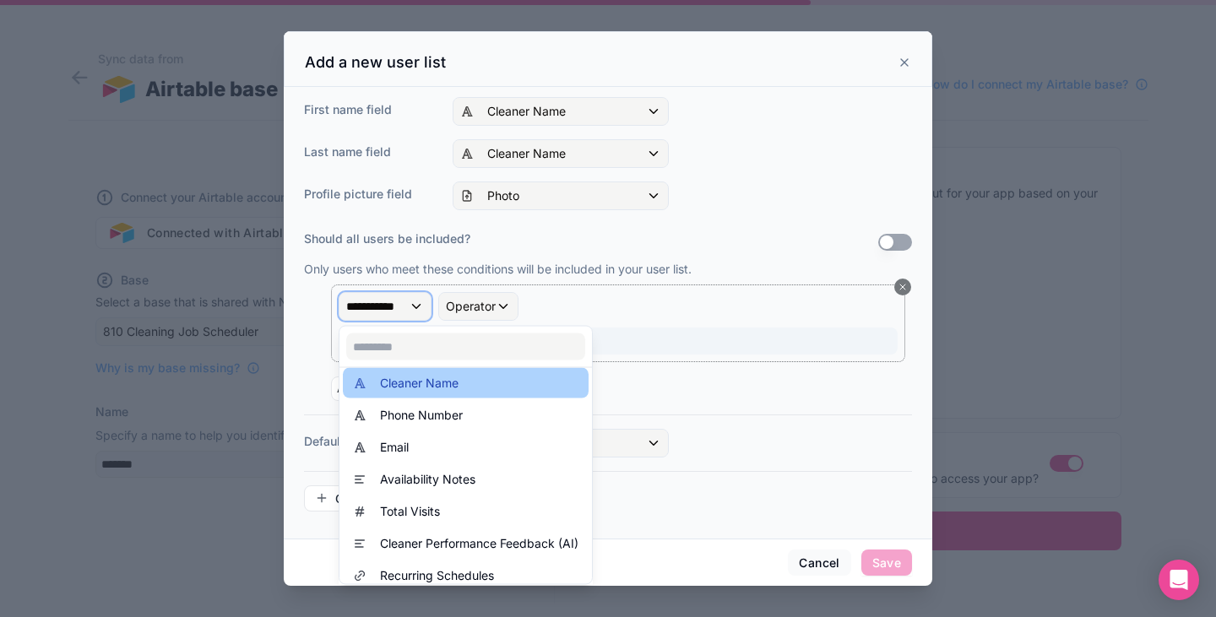
scroll to position [56, 0]
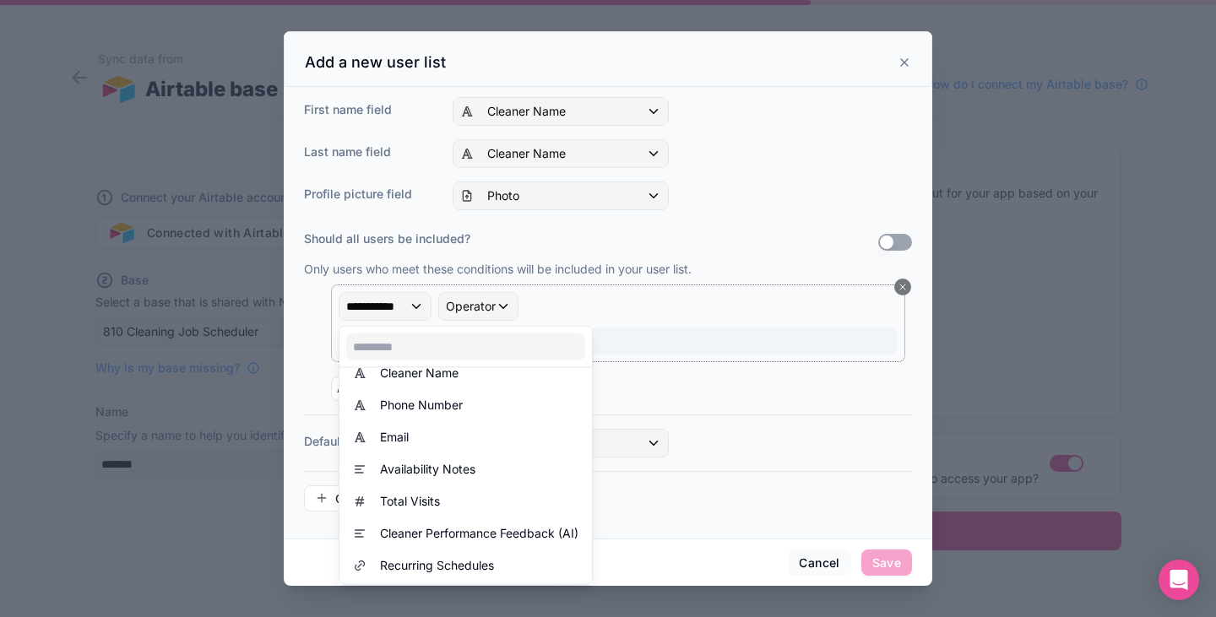
click at [776, 359] on div at bounding box center [608, 309] width 648 height 556
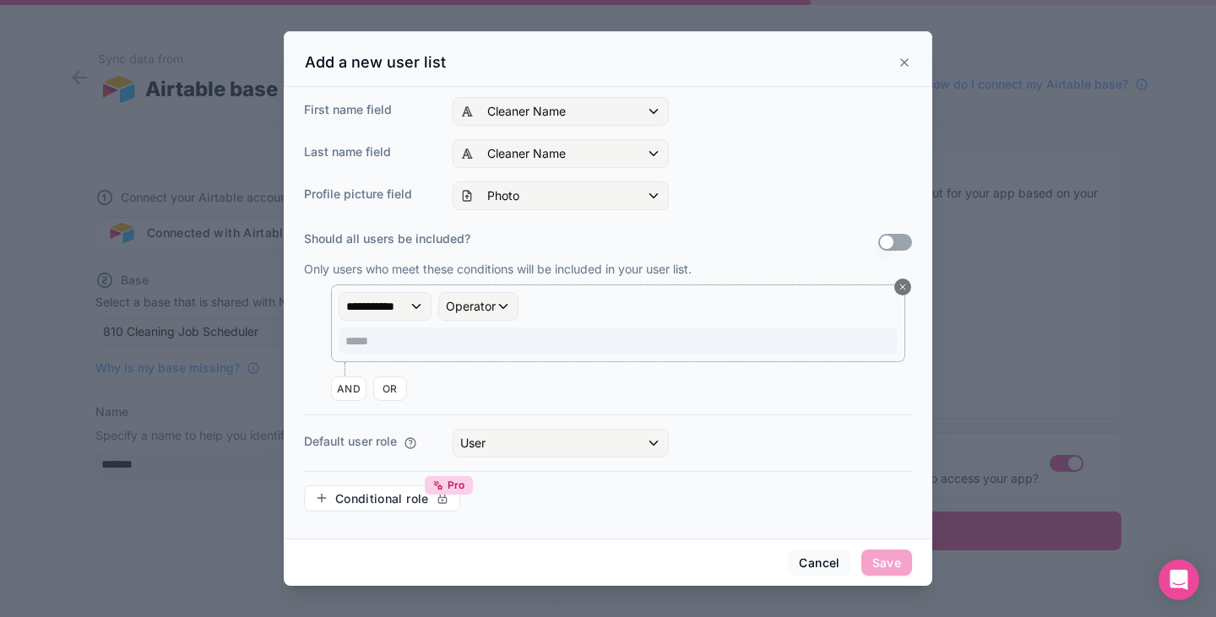
click at [884, 234] on button "Use setting" at bounding box center [895, 242] width 34 height 17
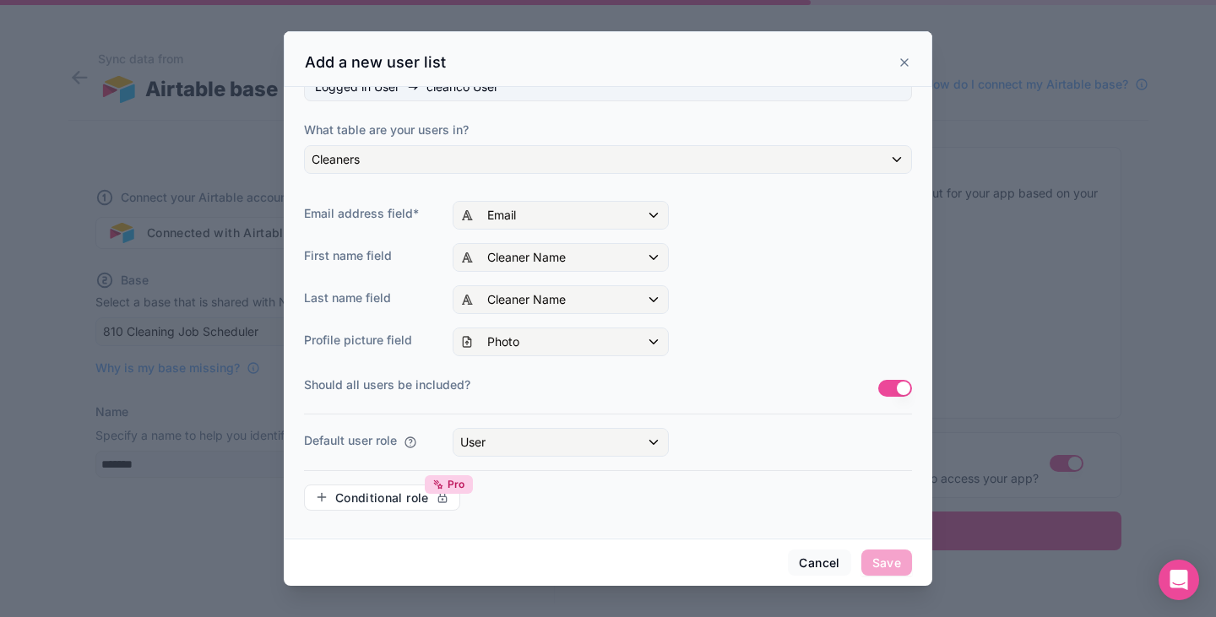
scroll to position [169, 0]
click at [892, 566] on span "Save" at bounding box center [886, 563] width 51 height 27
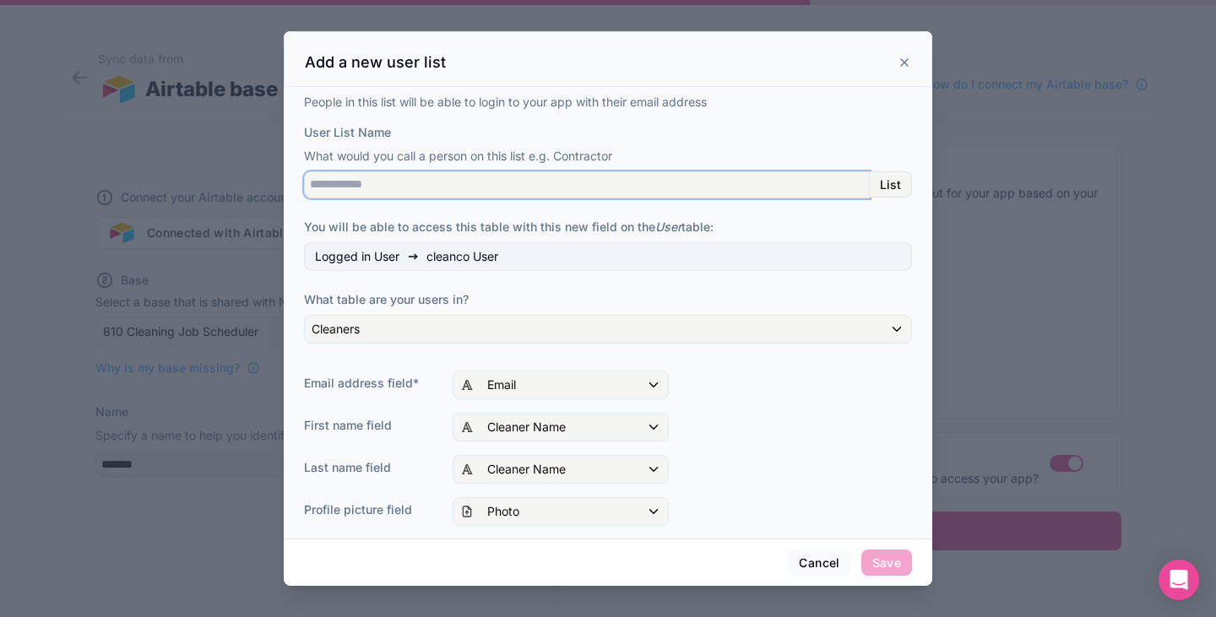
click at [744, 183] on input "User List Name" at bounding box center [587, 184] width 566 height 27
type input "*******"
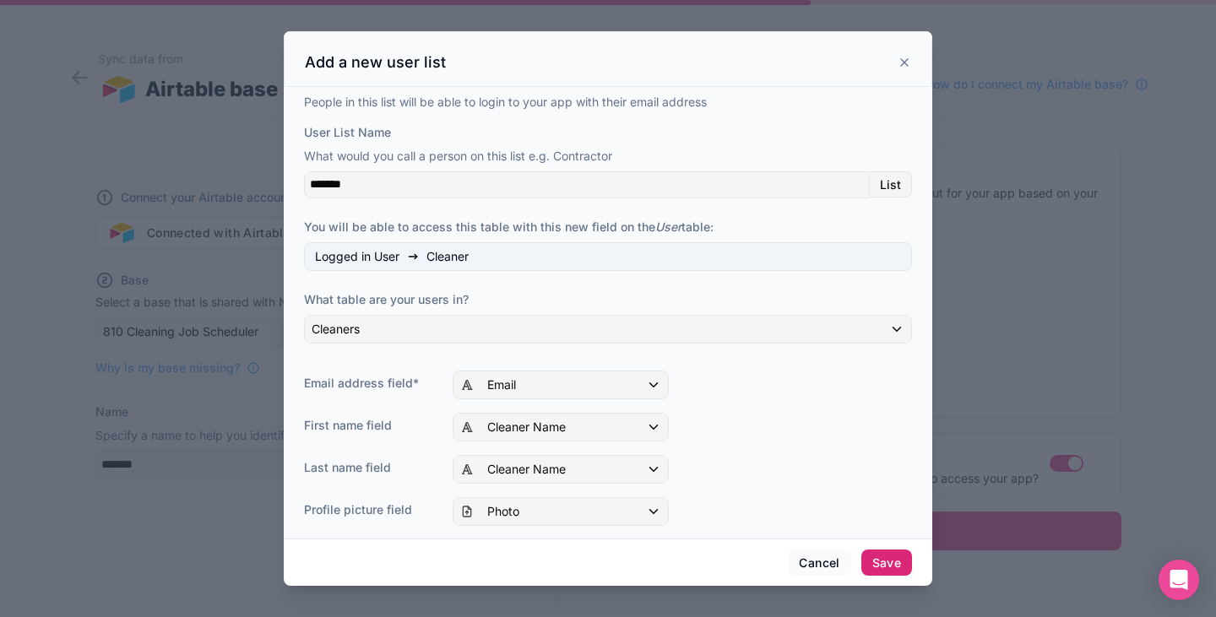
click at [897, 558] on button "Save" at bounding box center [886, 563] width 51 height 27
click at [879, 567] on button "Save" at bounding box center [886, 563] width 51 height 27
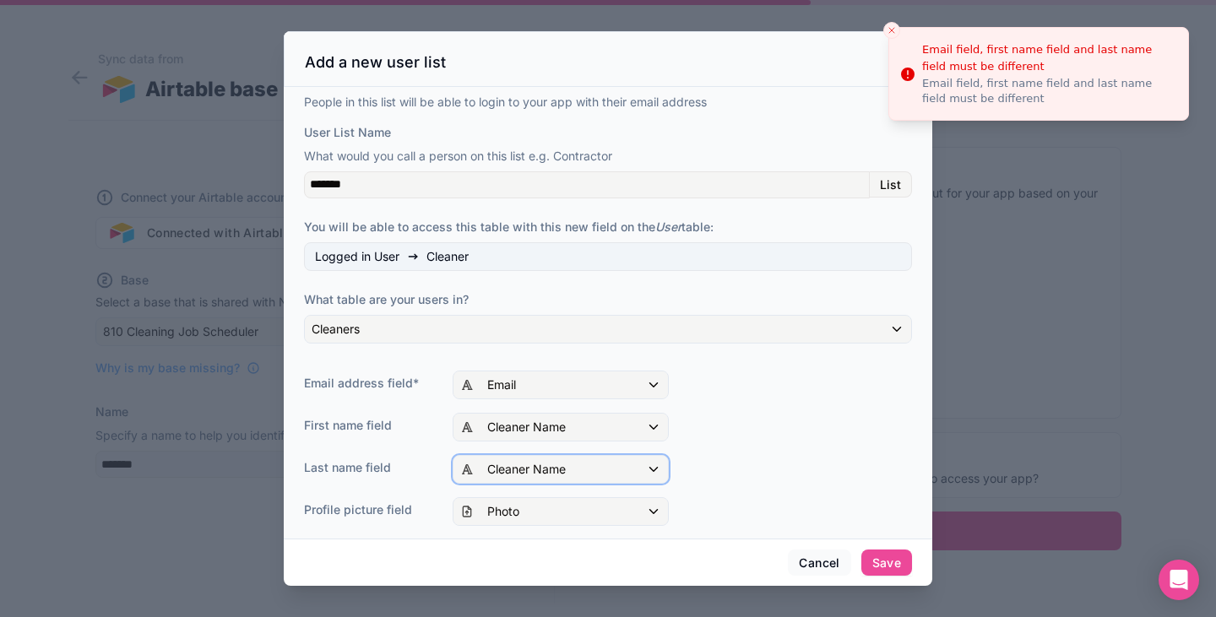
click at [613, 461] on div "Cleaner Name" at bounding box center [560, 469] width 214 height 27
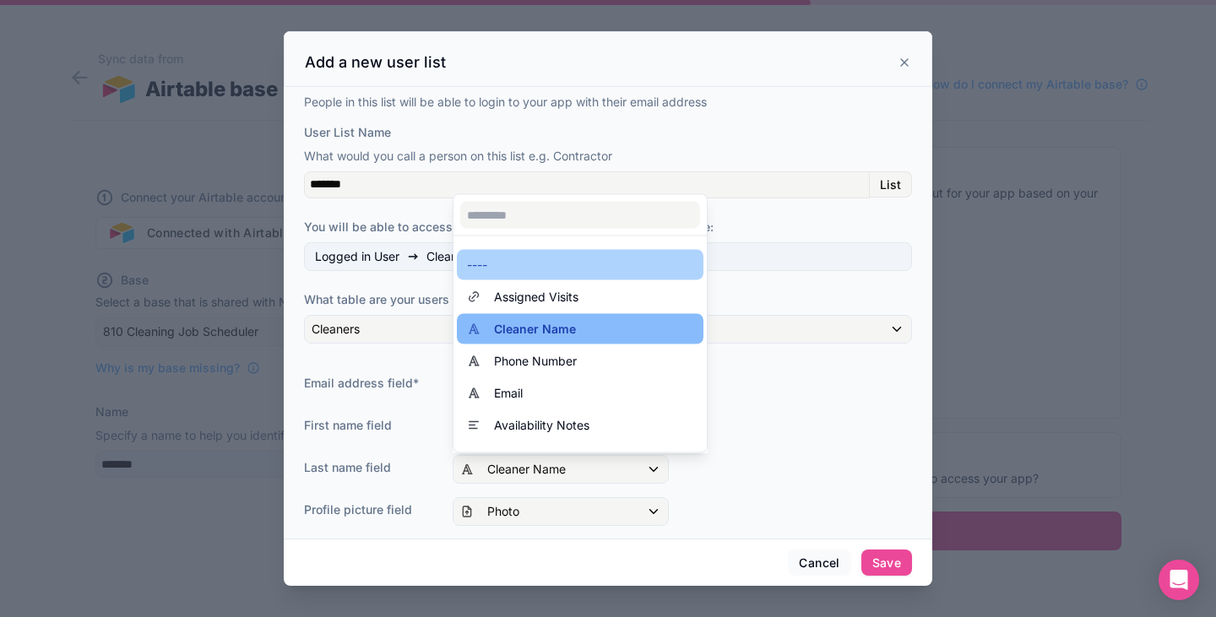
click at [594, 258] on div "----" at bounding box center [580, 265] width 226 height 20
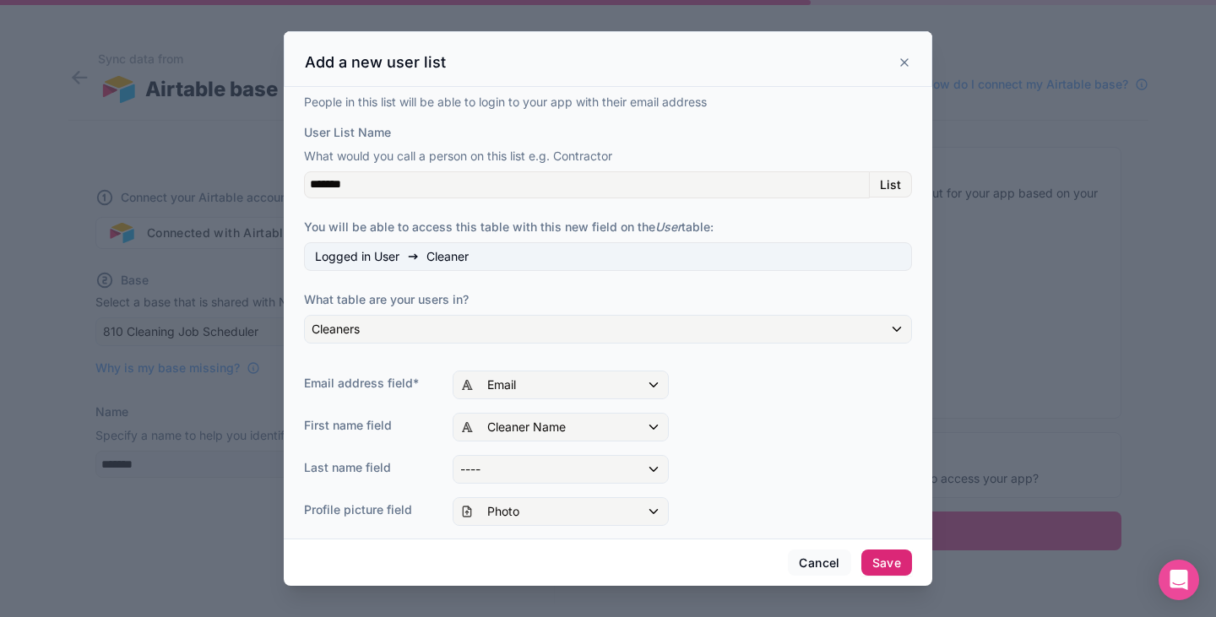
click at [904, 560] on button "Save" at bounding box center [886, 563] width 51 height 27
click at [887, 565] on button "Save" at bounding box center [886, 563] width 51 height 27
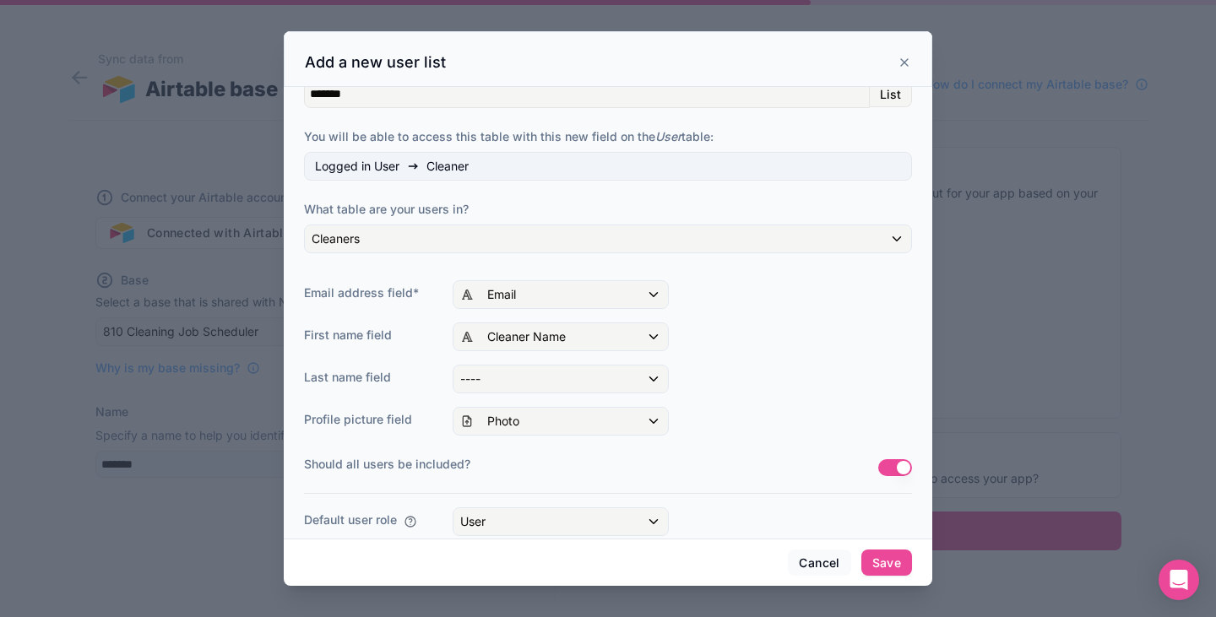
scroll to position [91, 0]
click at [605, 387] on div "----" at bounding box center [560, 378] width 214 height 27
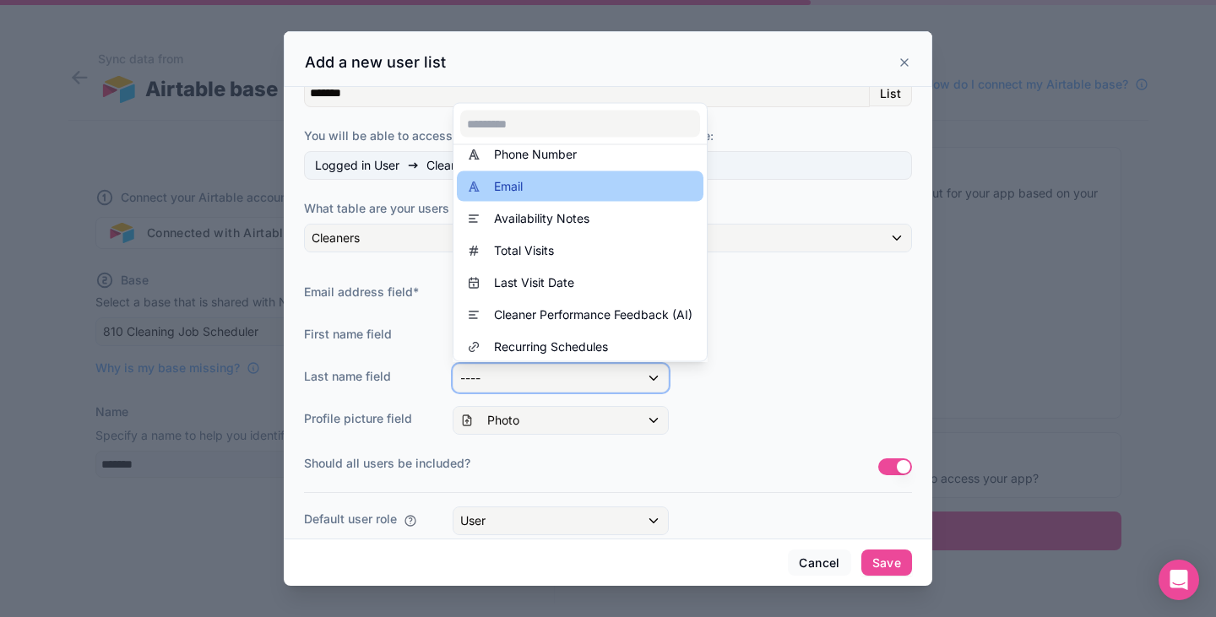
scroll to position [120, 0]
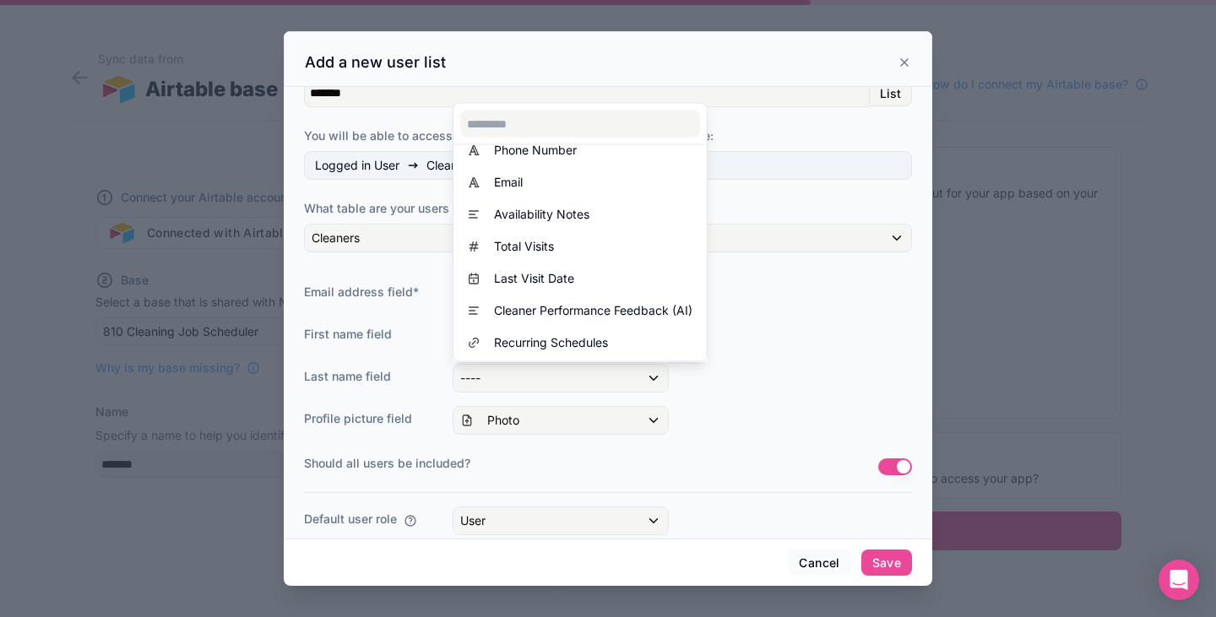
click at [708, 405] on div at bounding box center [608, 309] width 648 height 556
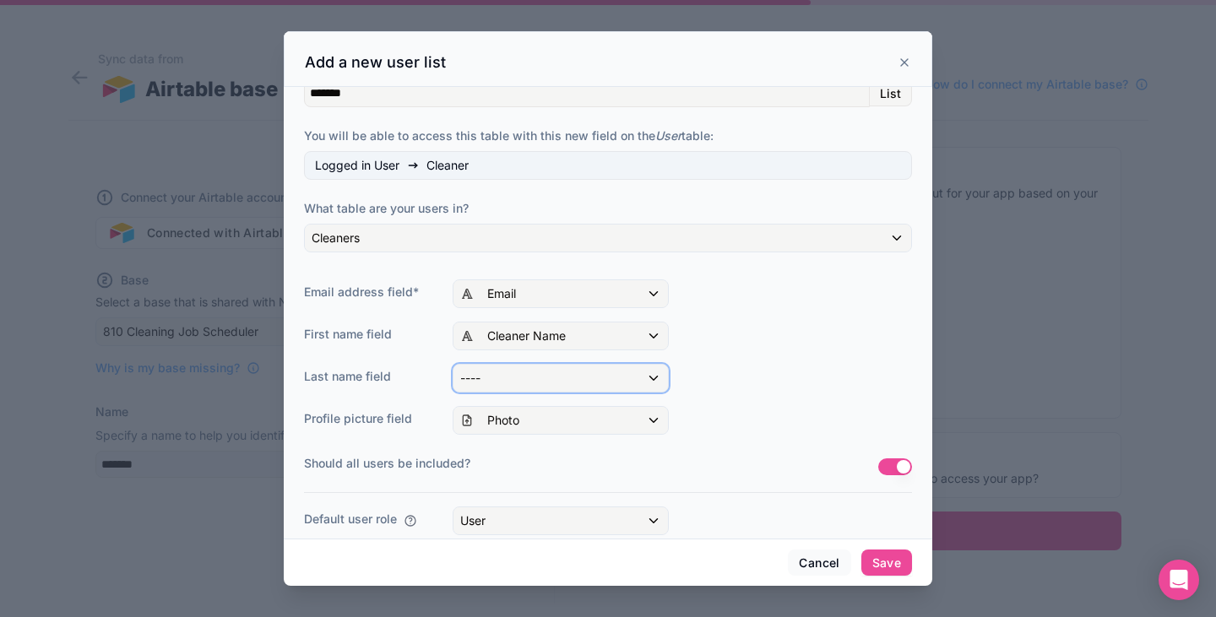
click at [610, 374] on div "----" at bounding box center [560, 378] width 214 height 27
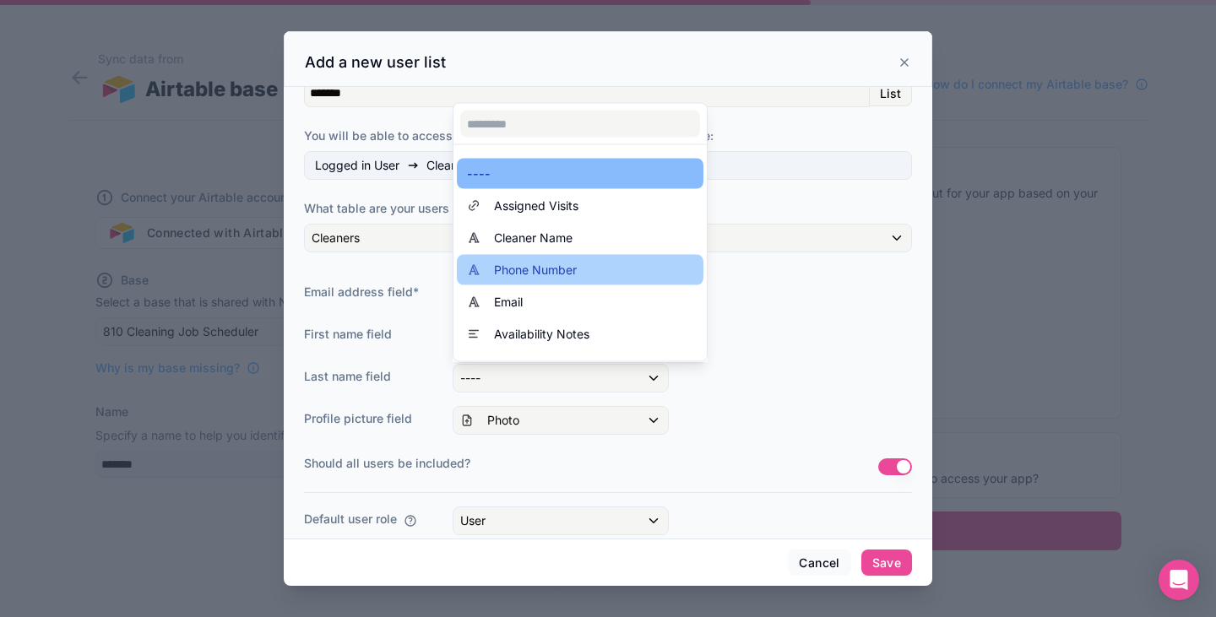
click at [668, 260] on div "Phone Number" at bounding box center [580, 270] width 226 height 20
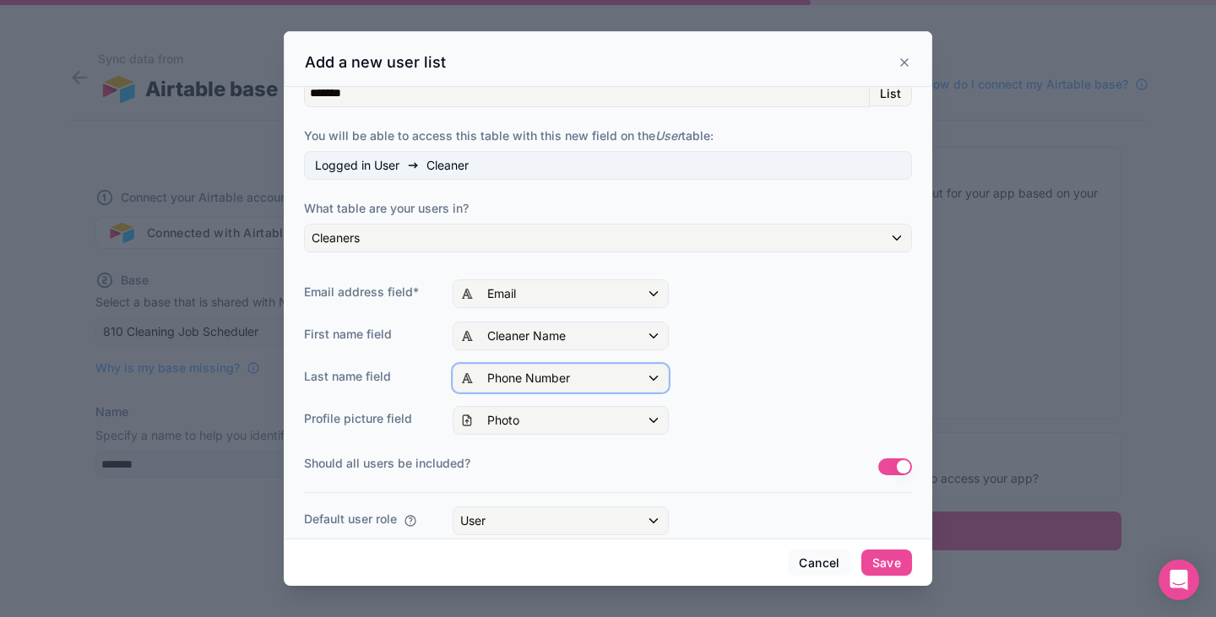
click at [556, 366] on div "Phone Number" at bounding box center [560, 378] width 214 height 27
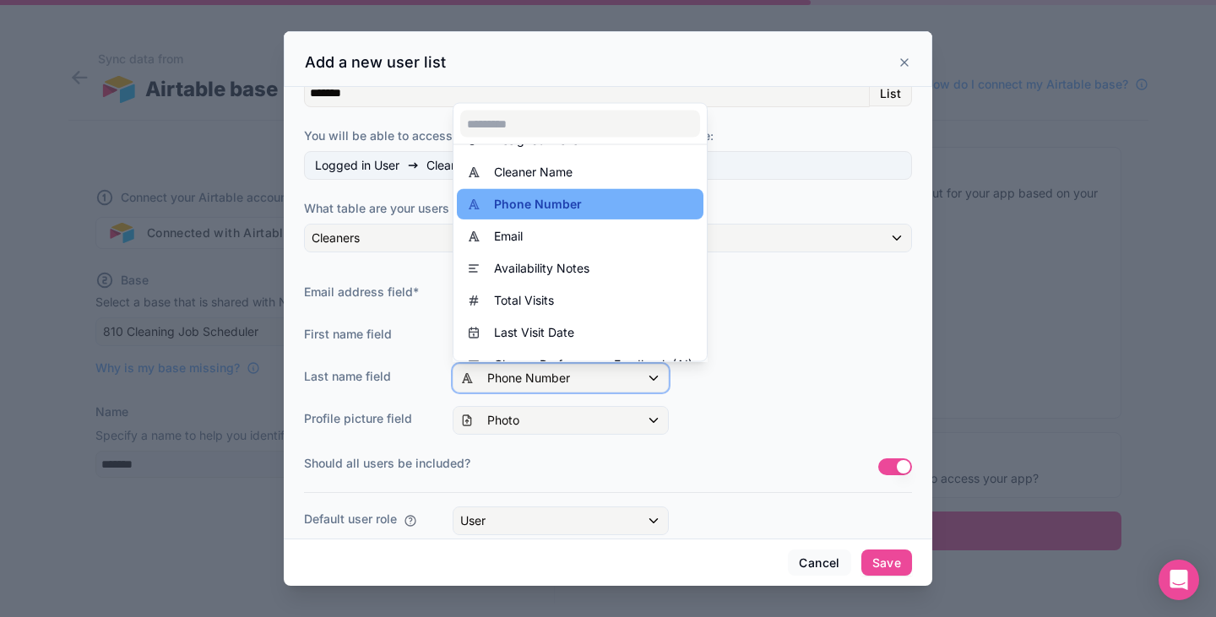
scroll to position [67, 0]
click at [554, 274] on span "Availability Notes" at bounding box center [541, 268] width 95 height 20
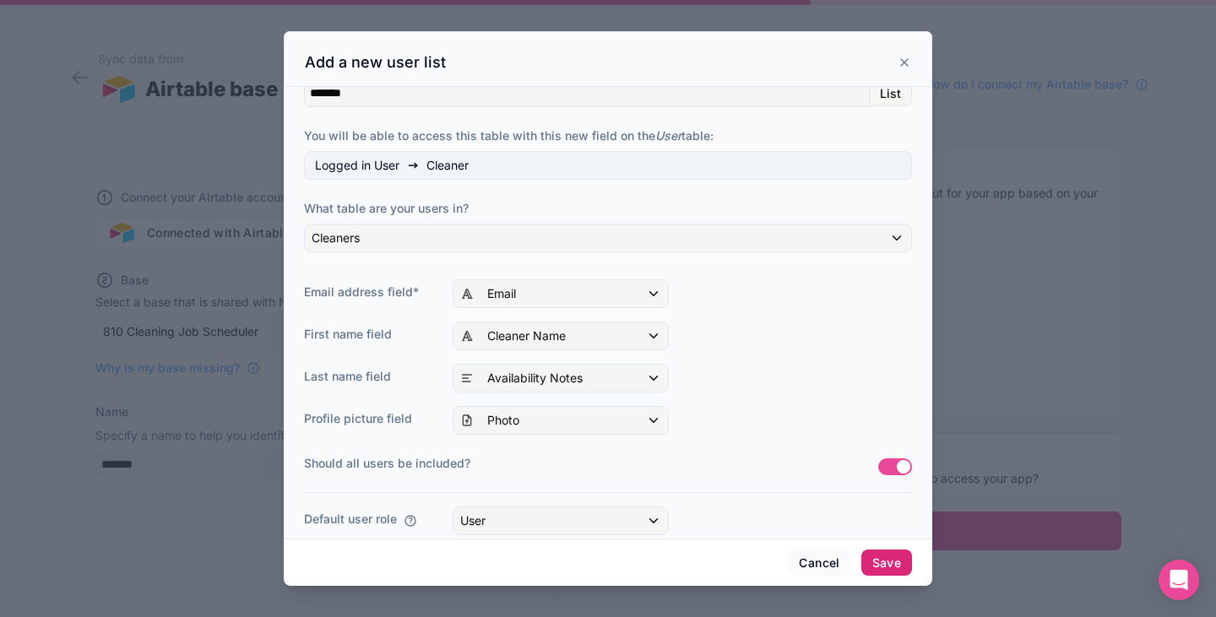
click at [885, 564] on button "Save" at bounding box center [886, 563] width 51 height 27
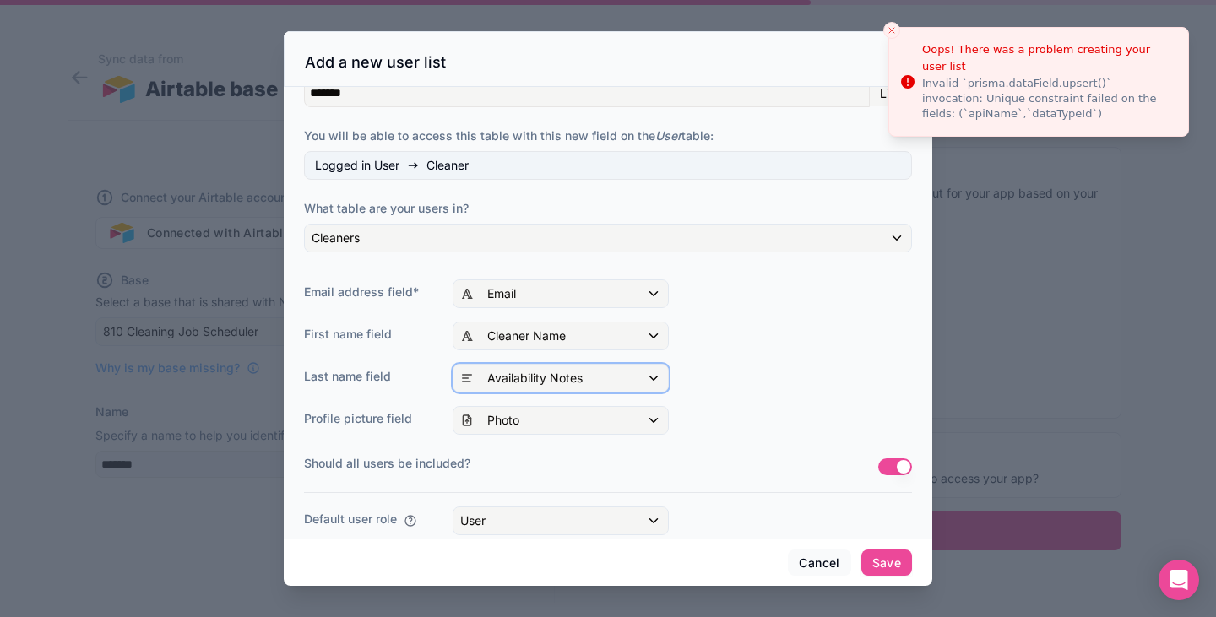
click at [552, 384] on span "Availability Notes" at bounding box center [534, 378] width 95 height 17
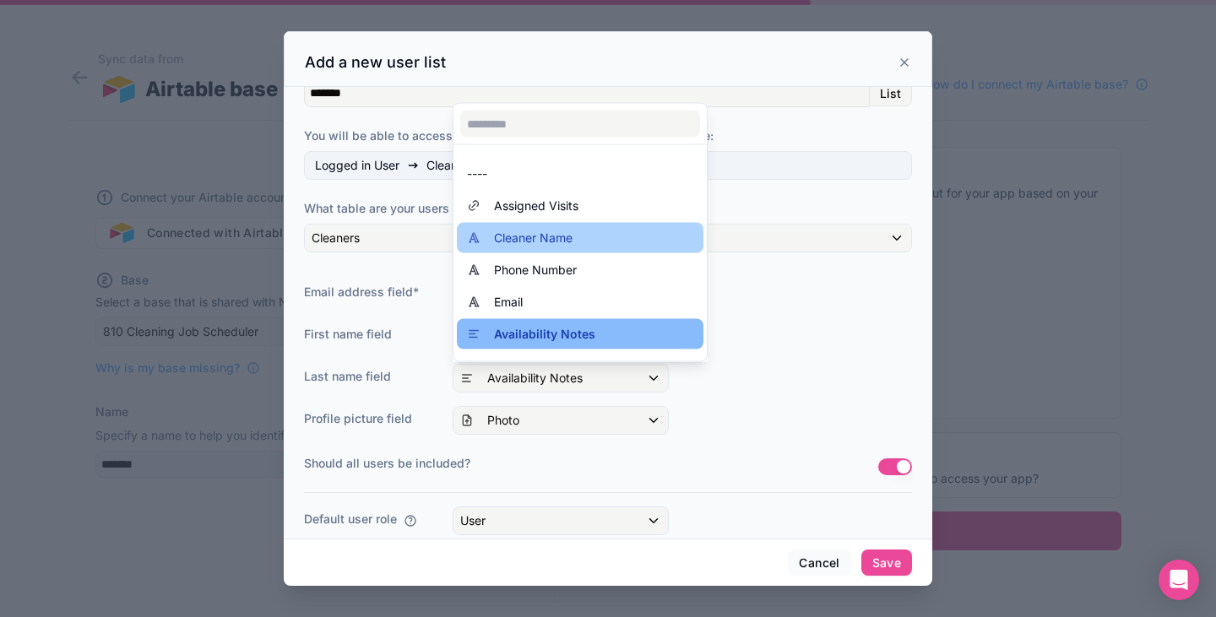
click at [567, 236] on span "Cleaner Name" at bounding box center [533, 238] width 79 height 20
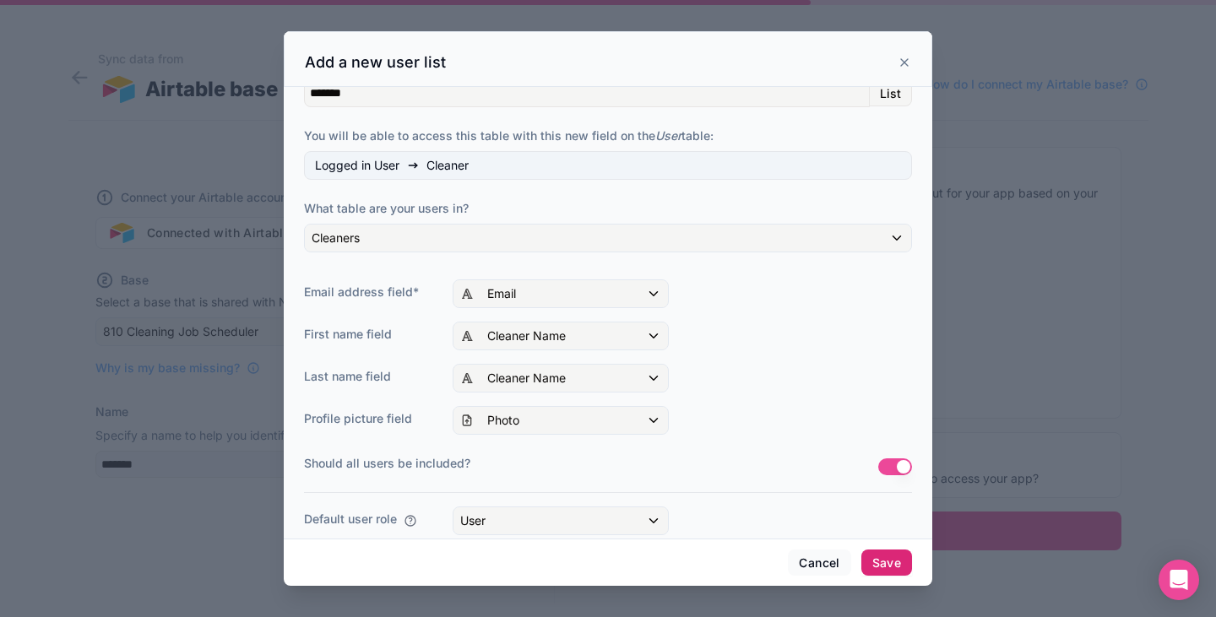
click at [879, 555] on button "Save" at bounding box center [886, 563] width 51 height 27
click at [581, 390] on div "Cleaner Name" at bounding box center [560, 378] width 214 height 27
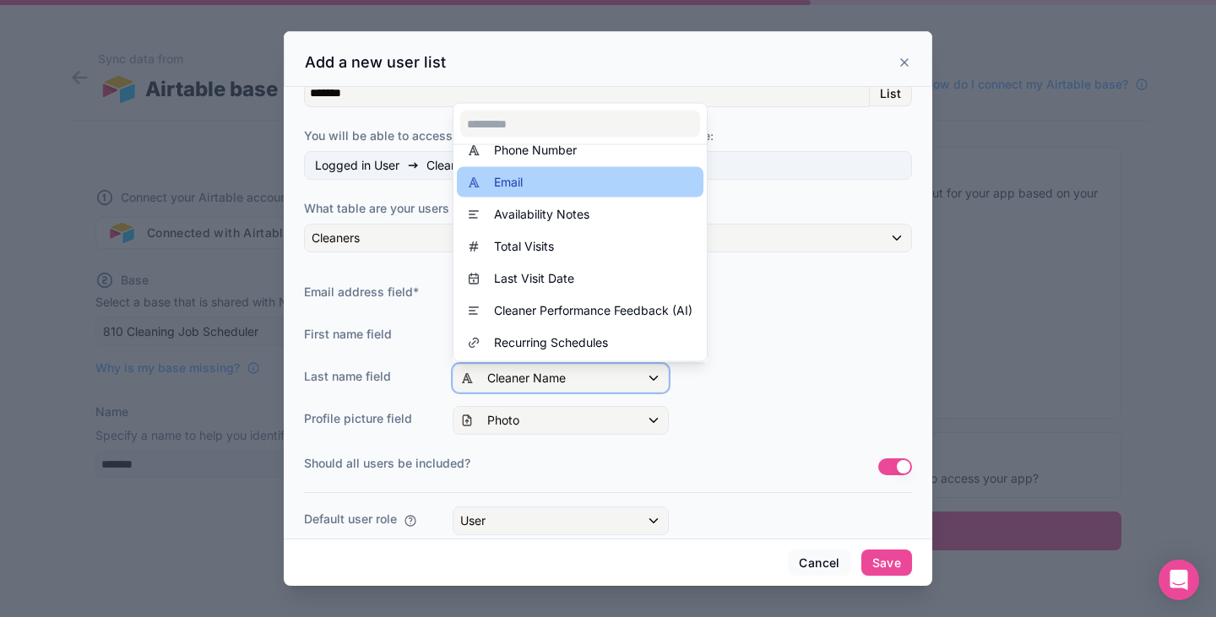
scroll to position [0, 0]
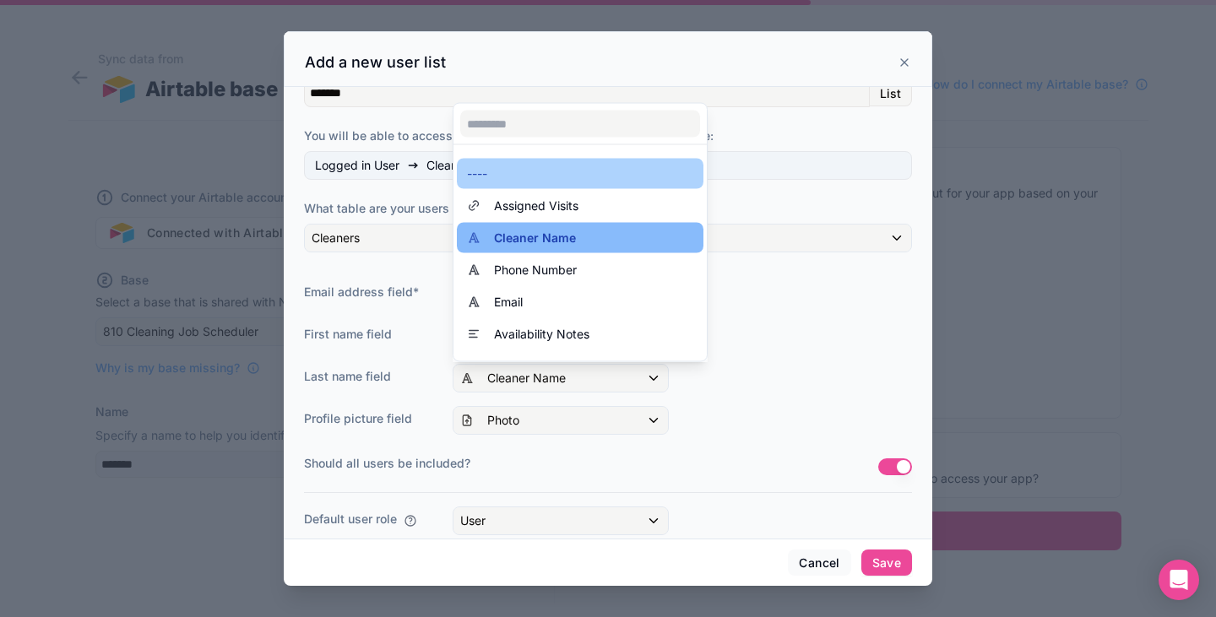
click at [575, 177] on div "----" at bounding box center [580, 174] width 226 height 20
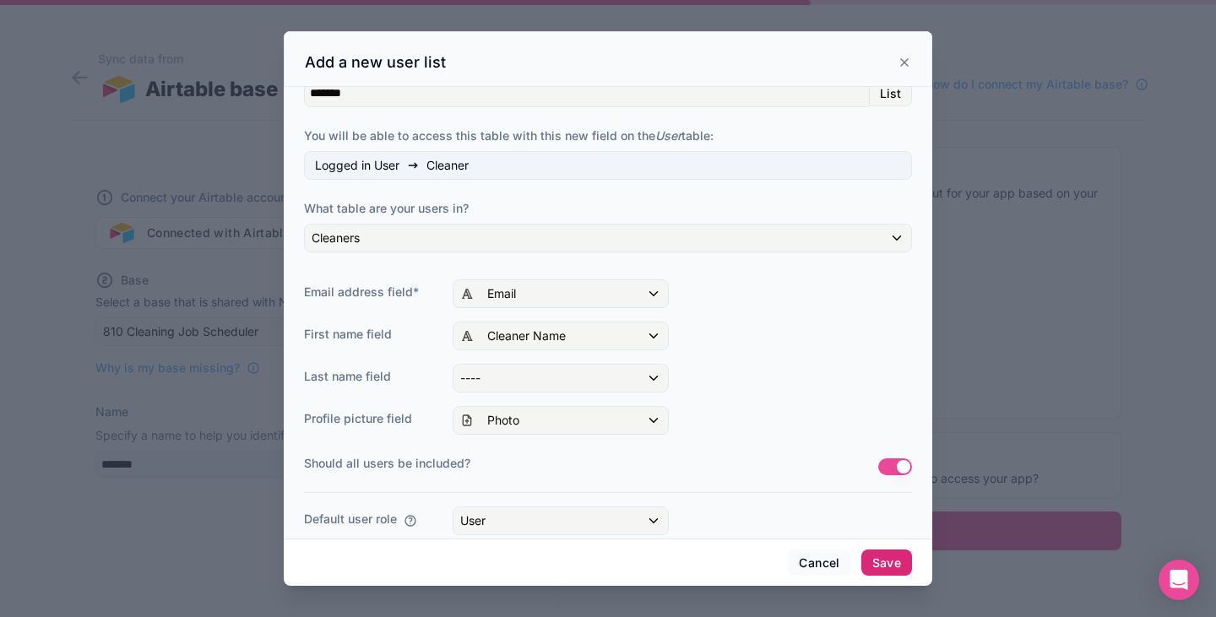
click at [888, 556] on button "Save" at bounding box center [886, 563] width 51 height 27
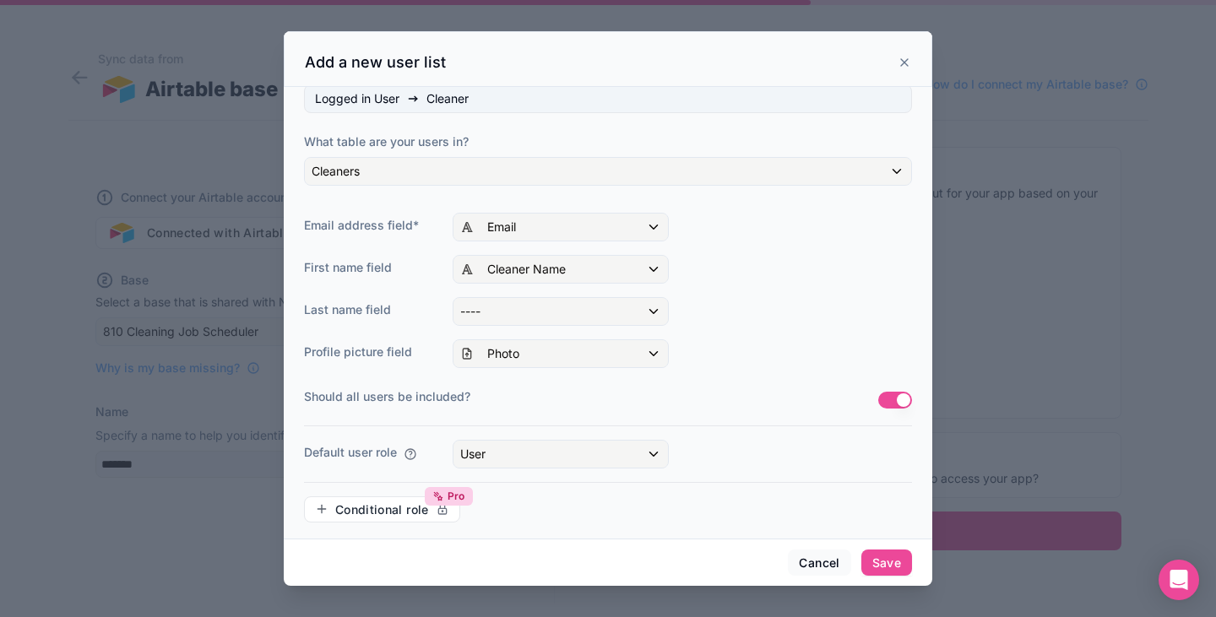
scroll to position [159, 0]
click at [488, 450] on div "User" at bounding box center [560, 453] width 214 height 27
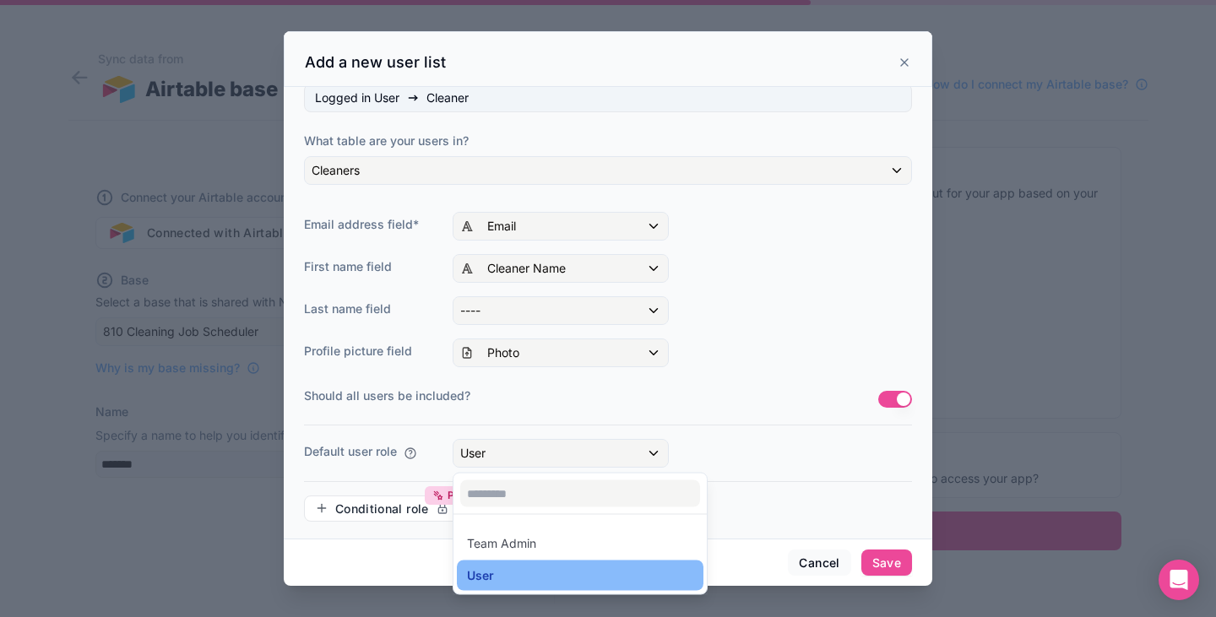
click at [706, 362] on div at bounding box center [608, 309] width 648 height 556
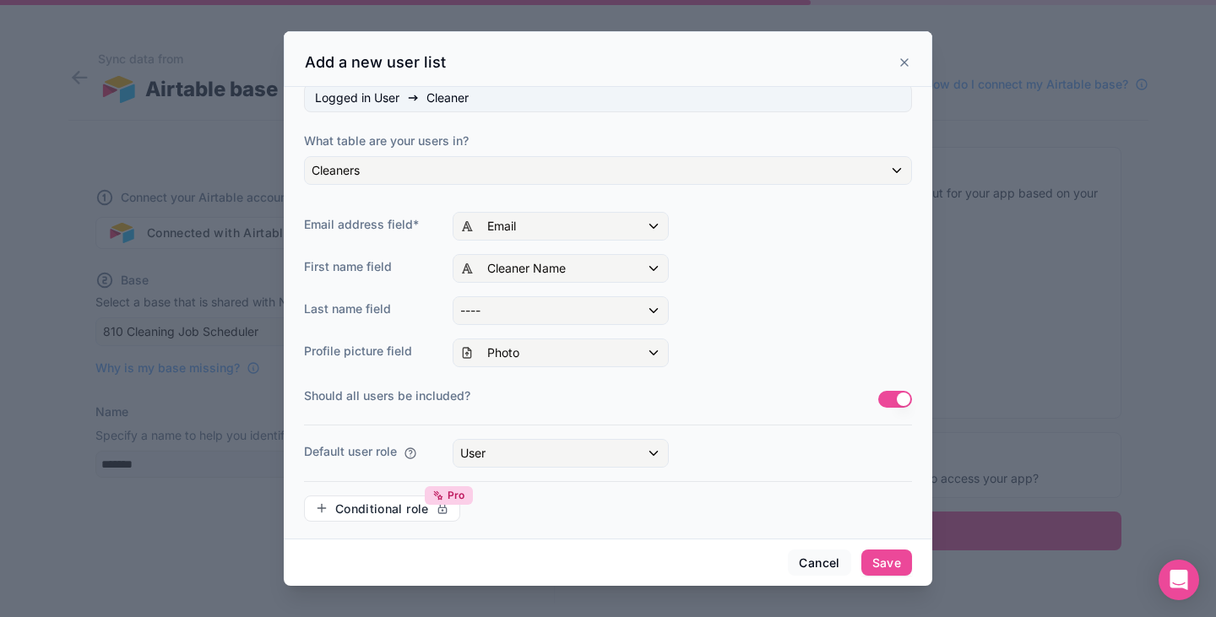
scroll to position [0, 0]
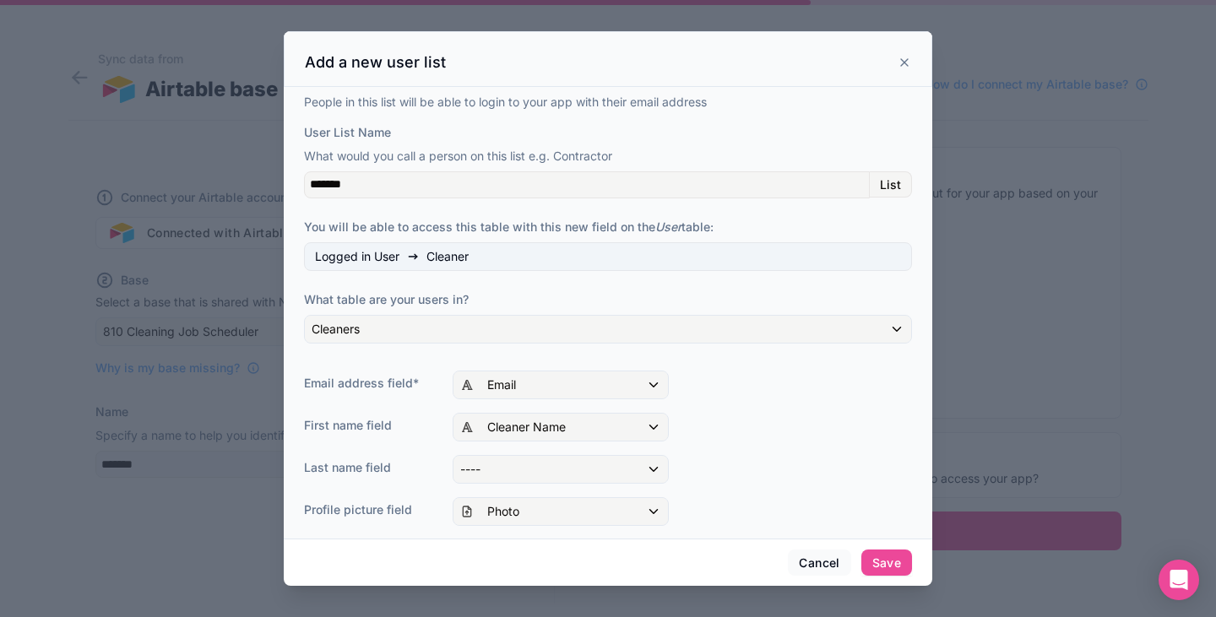
click at [870, 190] on div "List" at bounding box center [891, 184] width 42 height 27
click at [880, 188] on span "List" at bounding box center [890, 184] width 21 height 15
click at [906, 54] on div "Add a new user list" at bounding box center [608, 62] width 606 height 20
click at [891, 562] on button "Save" at bounding box center [886, 563] width 51 height 27
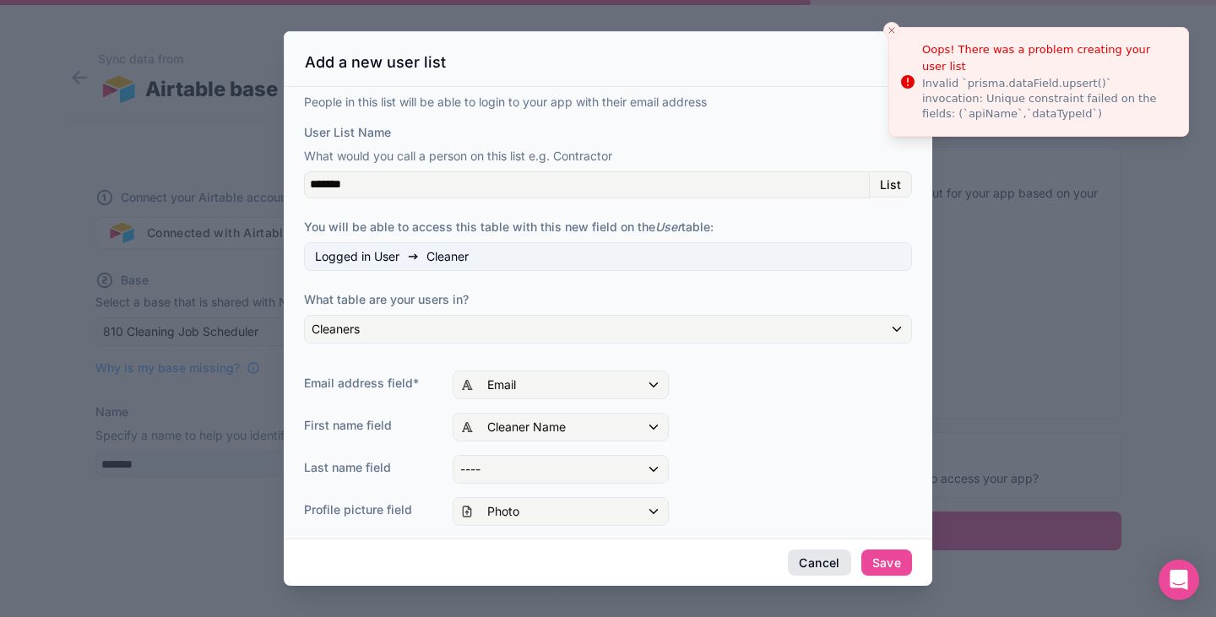
click at [811, 559] on button "Cancel" at bounding box center [819, 563] width 62 height 27
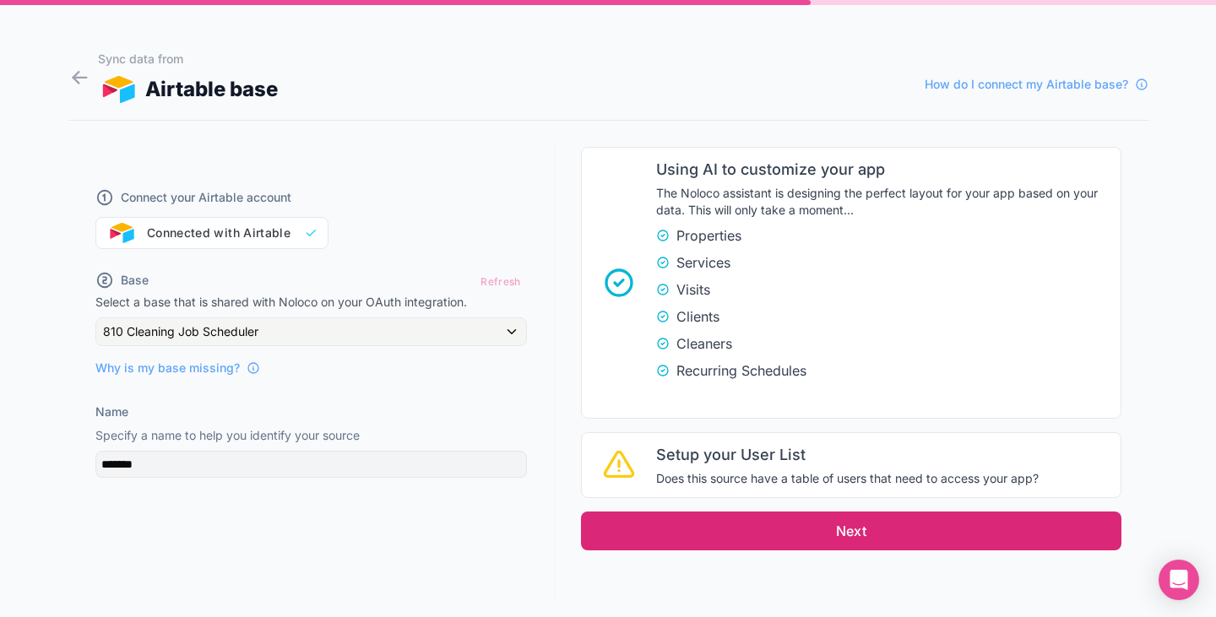
click at [735, 523] on button "Next" at bounding box center [851, 531] width 540 height 39
